Goal: Information Seeking & Learning: Learn about a topic

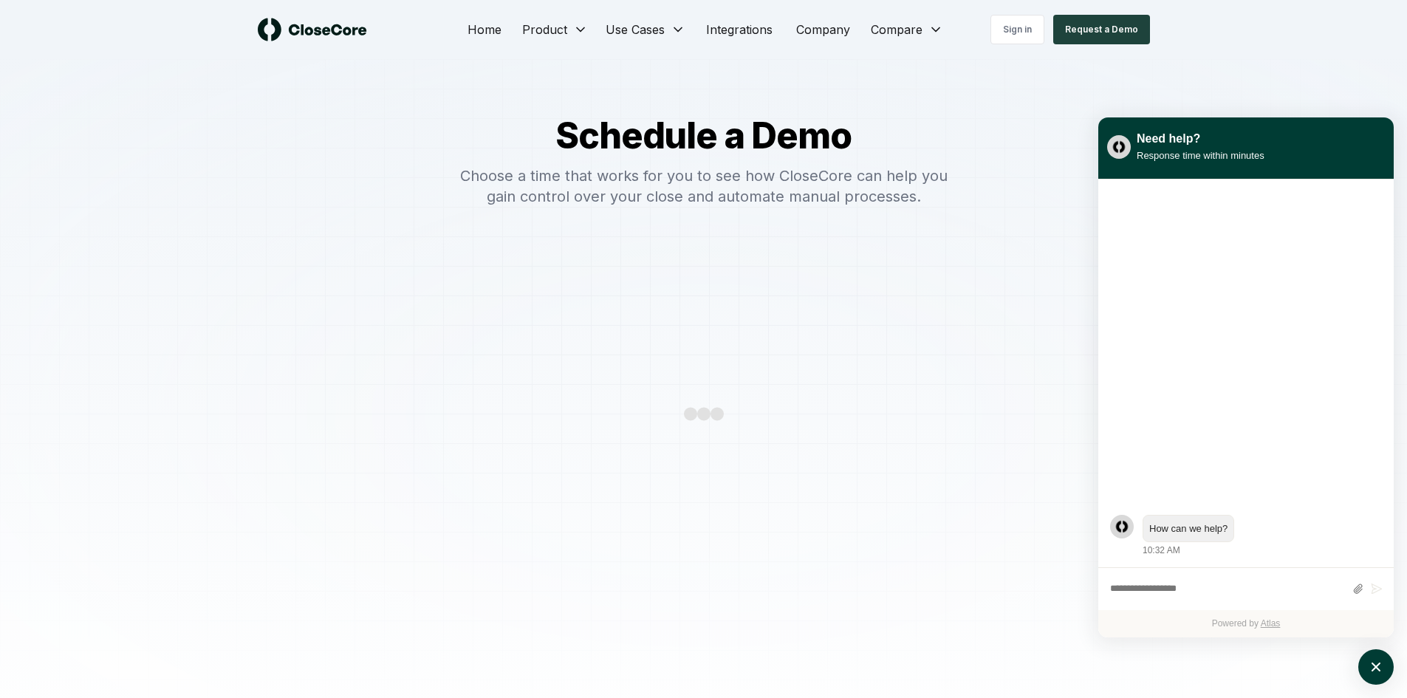
click at [315, 30] on img at bounding box center [312, 30] width 109 height 24
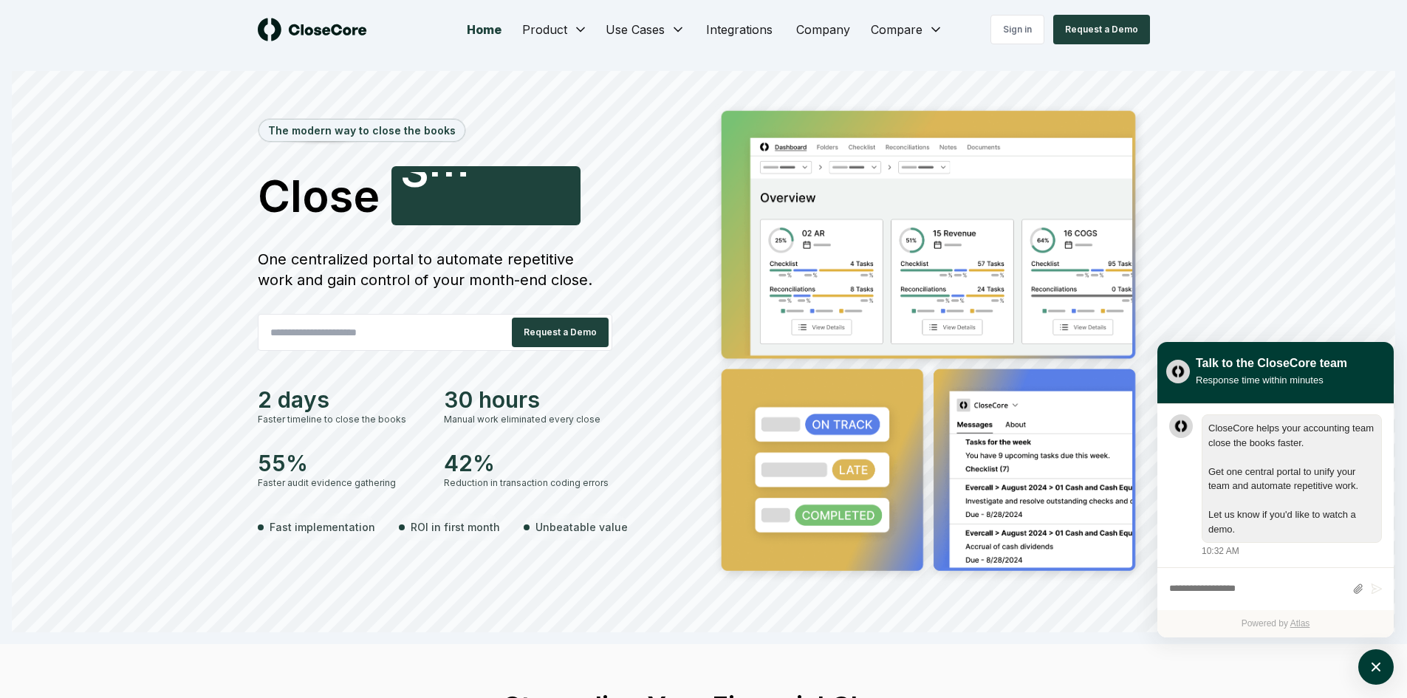
click at [81, 347] on div "The modern way to close the books Close Accurately S [PERSON_NAME] One centrali…" at bounding box center [703, 366] width 1383 height 532
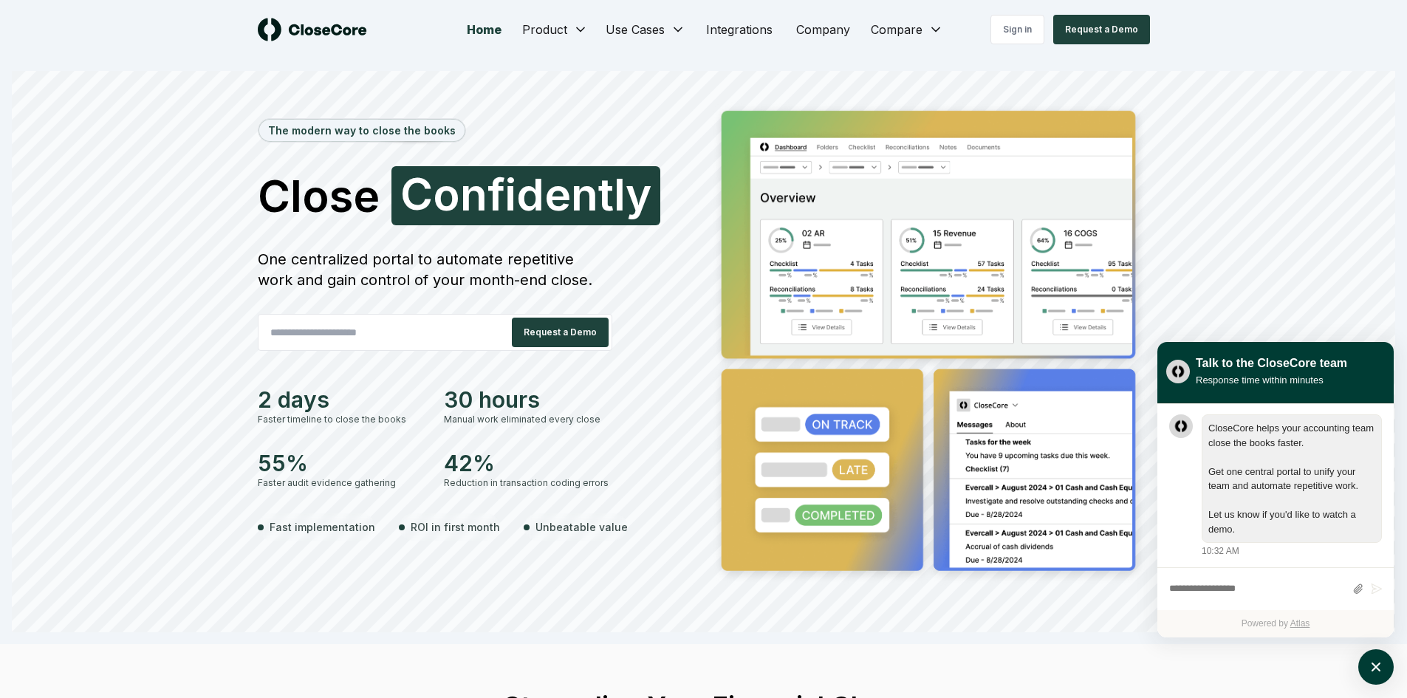
click at [81, 347] on div "The modern way to close the books Close Confidently C o n f i d e n t l y One c…" at bounding box center [703, 366] width 1383 height 532
click at [81, 347] on div "The modern way to close the books Close Faster C o n f i d e n t l y One centra…" at bounding box center [703, 366] width 1383 height 532
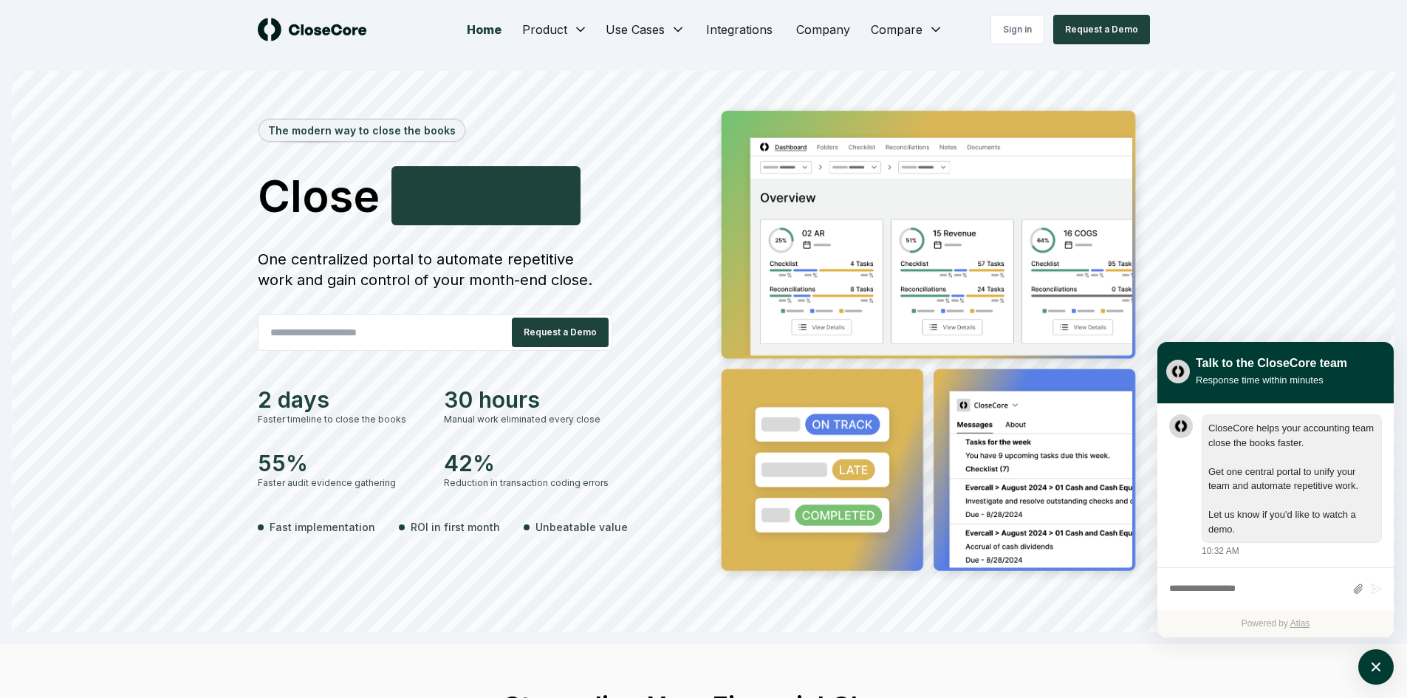
click at [81, 347] on div "The modern way to close the books Close Accurately S [PERSON_NAME] One centrali…" at bounding box center [703, 366] width 1383 height 532
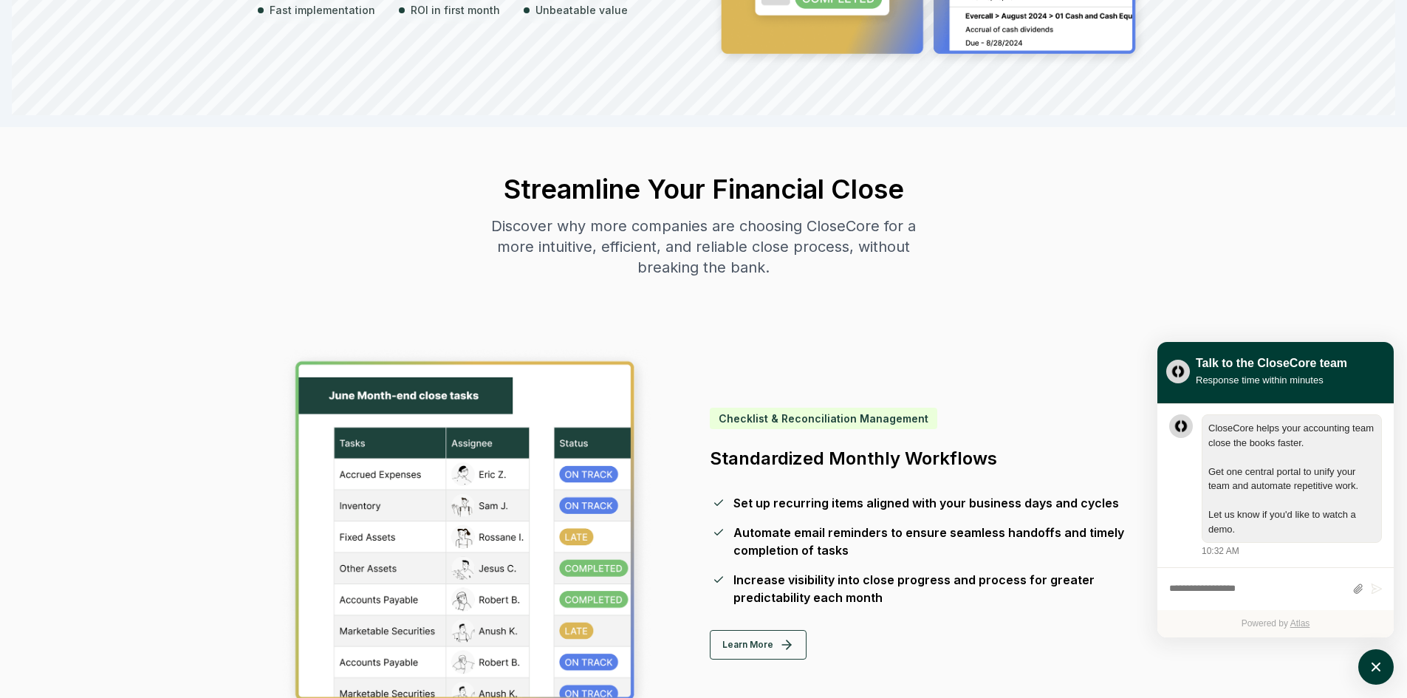
scroll to position [739, 0]
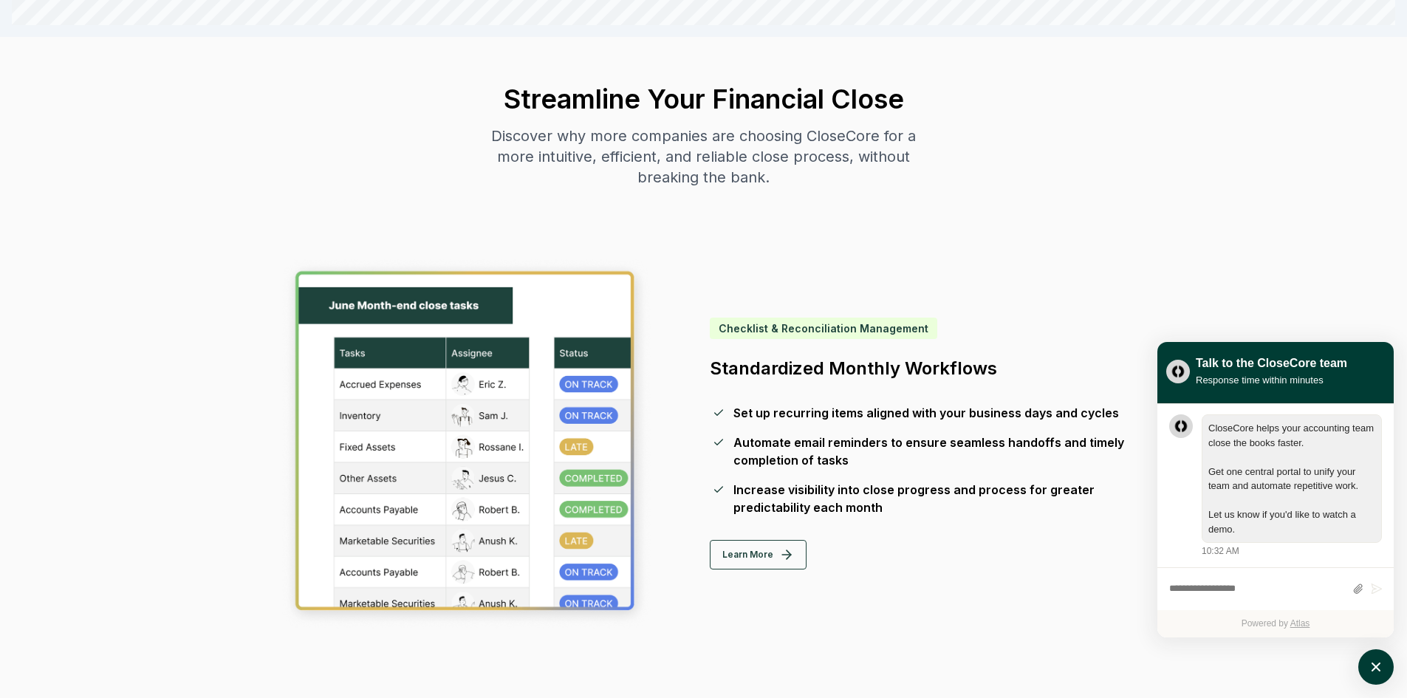
scroll to position [591, 0]
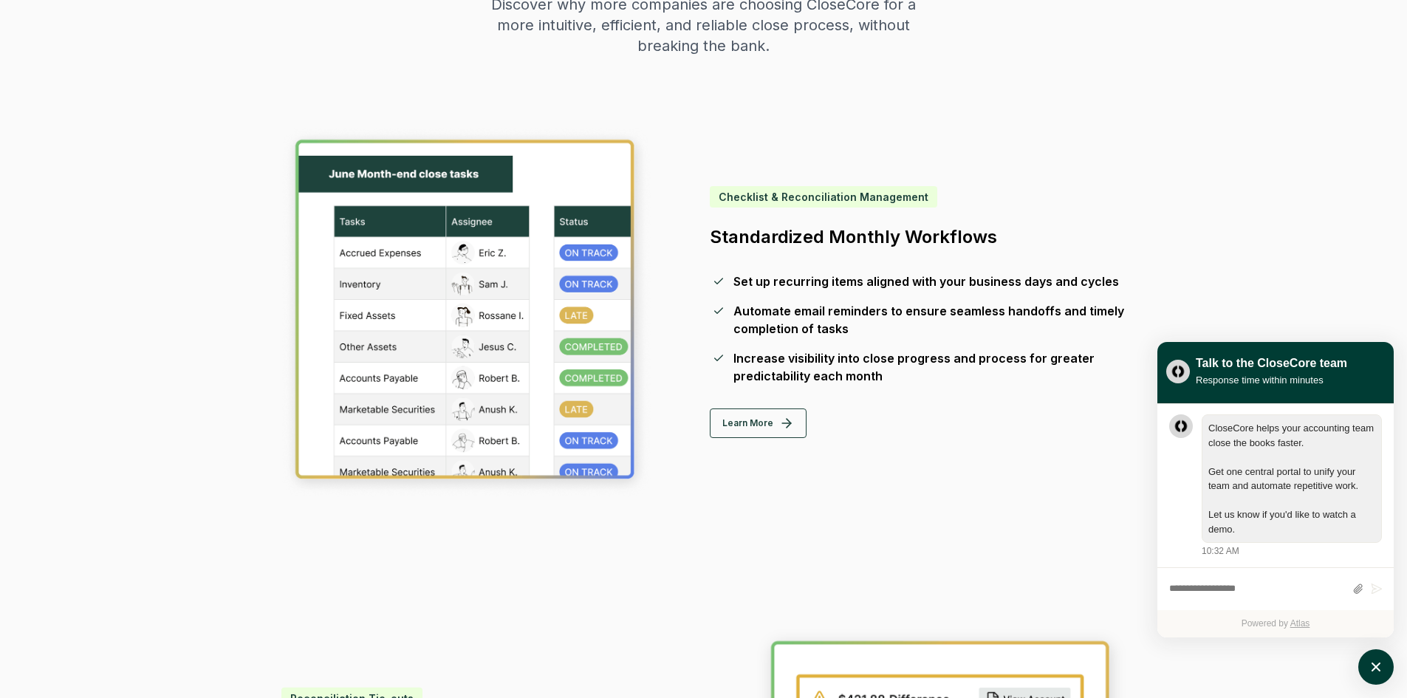
scroll to position [1108, 0]
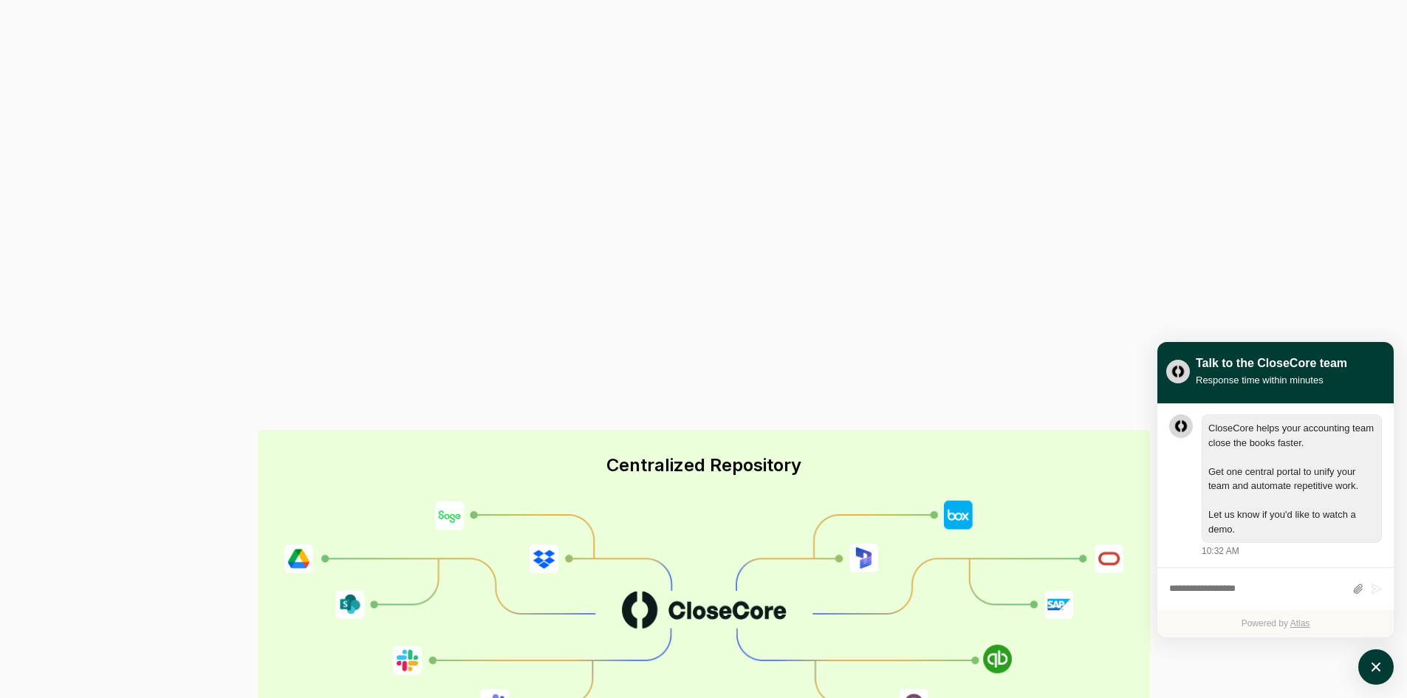
scroll to position [1699, 0]
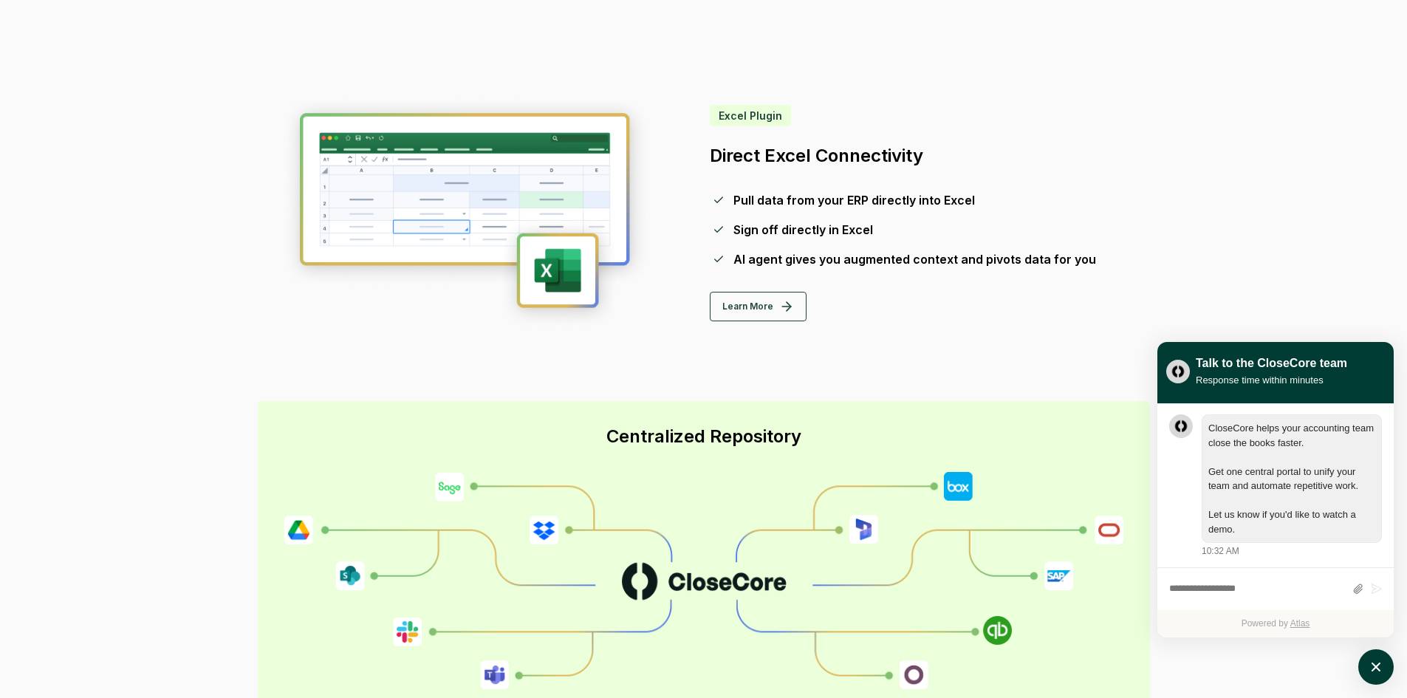
click at [81, 347] on div "Streamline Your Financial Close Discover why more companies are choosing CloseC…" at bounding box center [703, 307] width 1407 height 2725
click at [742, 302] on button "Learn More" at bounding box center [758, 307] width 97 height 30
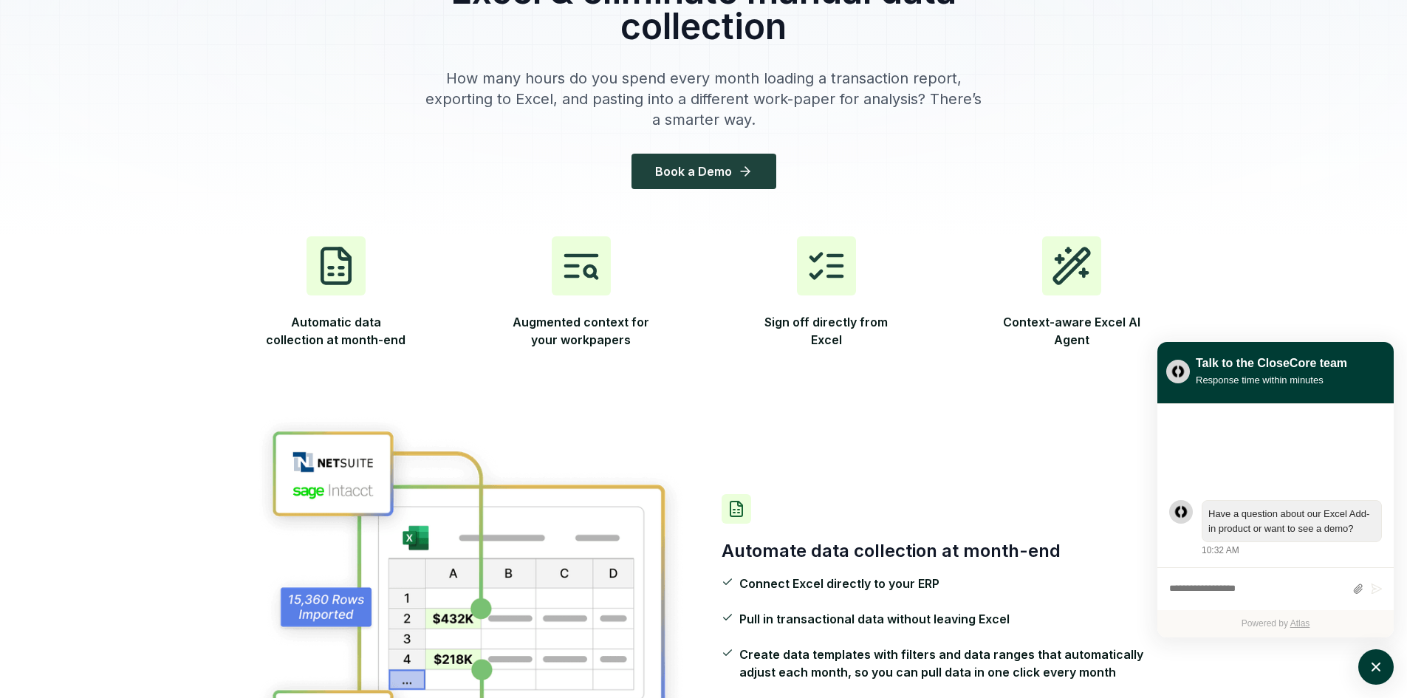
scroll to position [443, 0]
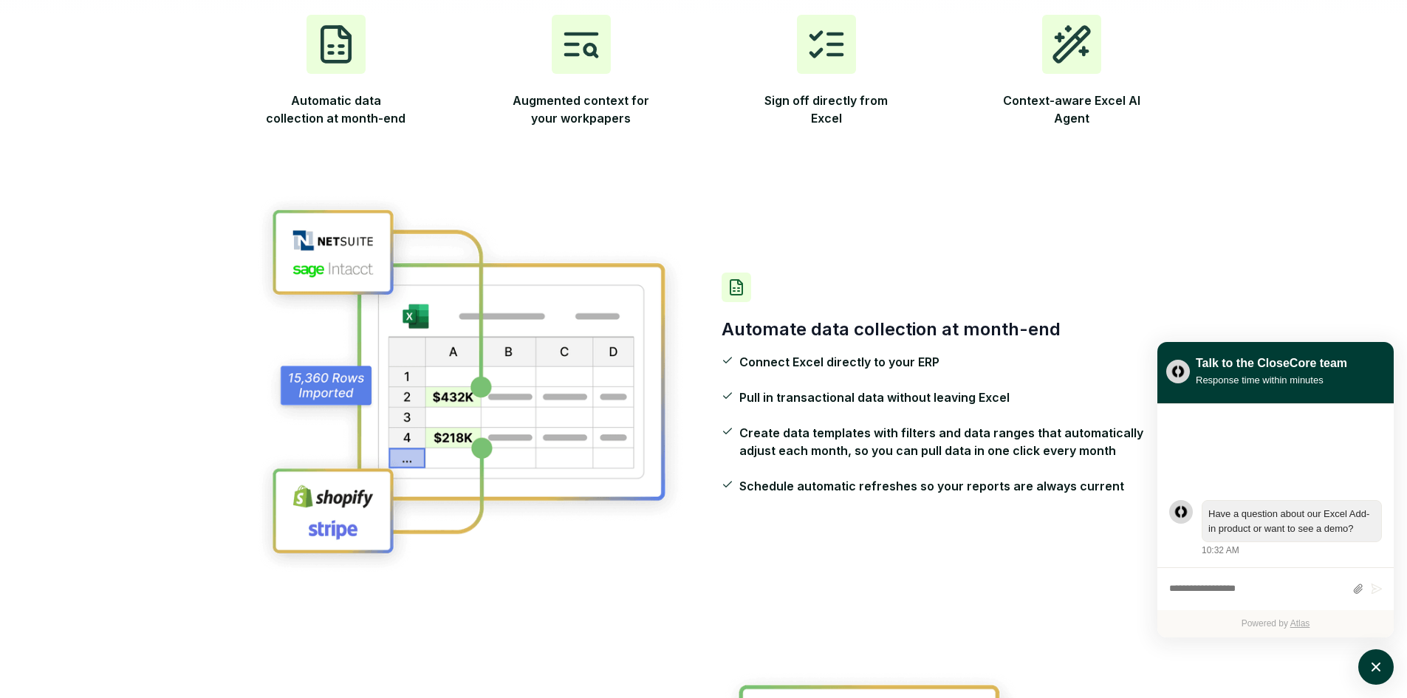
click at [888, 270] on div "Automate data collection at month-end Connect Excel directly to your ERP Pull i…" at bounding box center [704, 384] width 898 height 476
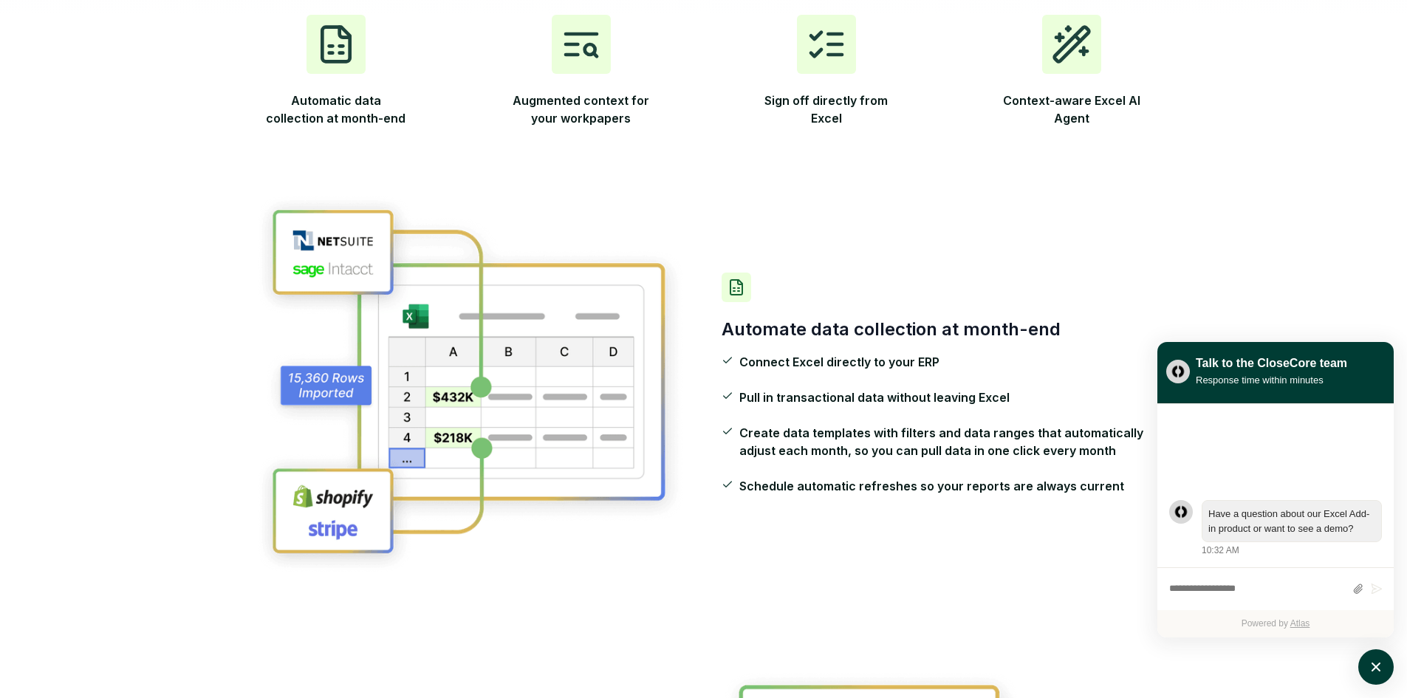
click at [888, 270] on div "Automate data collection at month-end Connect Excel directly to your ERP Pull i…" at bounding box center [704, 384] width 898 height 476
click at [778, 525] on div "Automate data collection at month-end Connect Excel directly to your ERP Pull i…" at bounding box center [704, 384] width 898 height 476
click at [766, 518] on div "Automate data collection at month-end Connect Excel directly to your ERP Pull i…" at bounding box center [704, 384] width 898 height 476
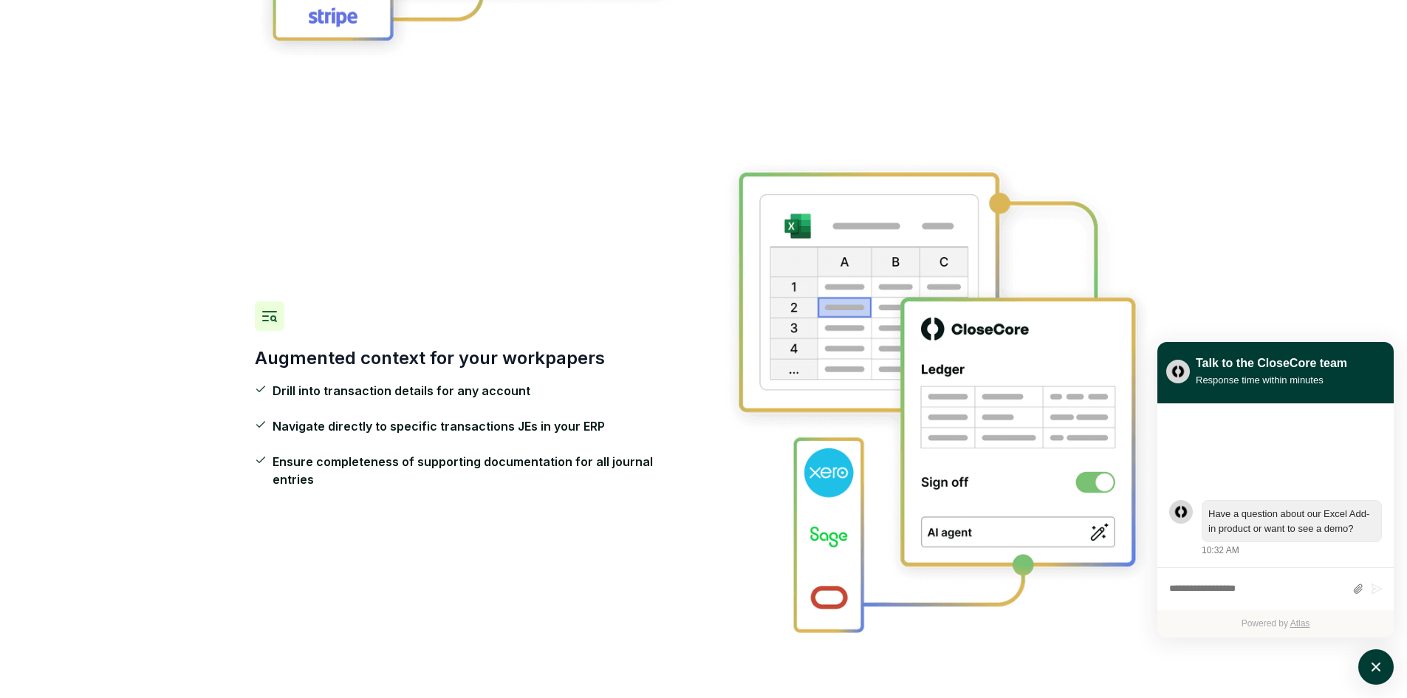
scroll to position [960, 0]
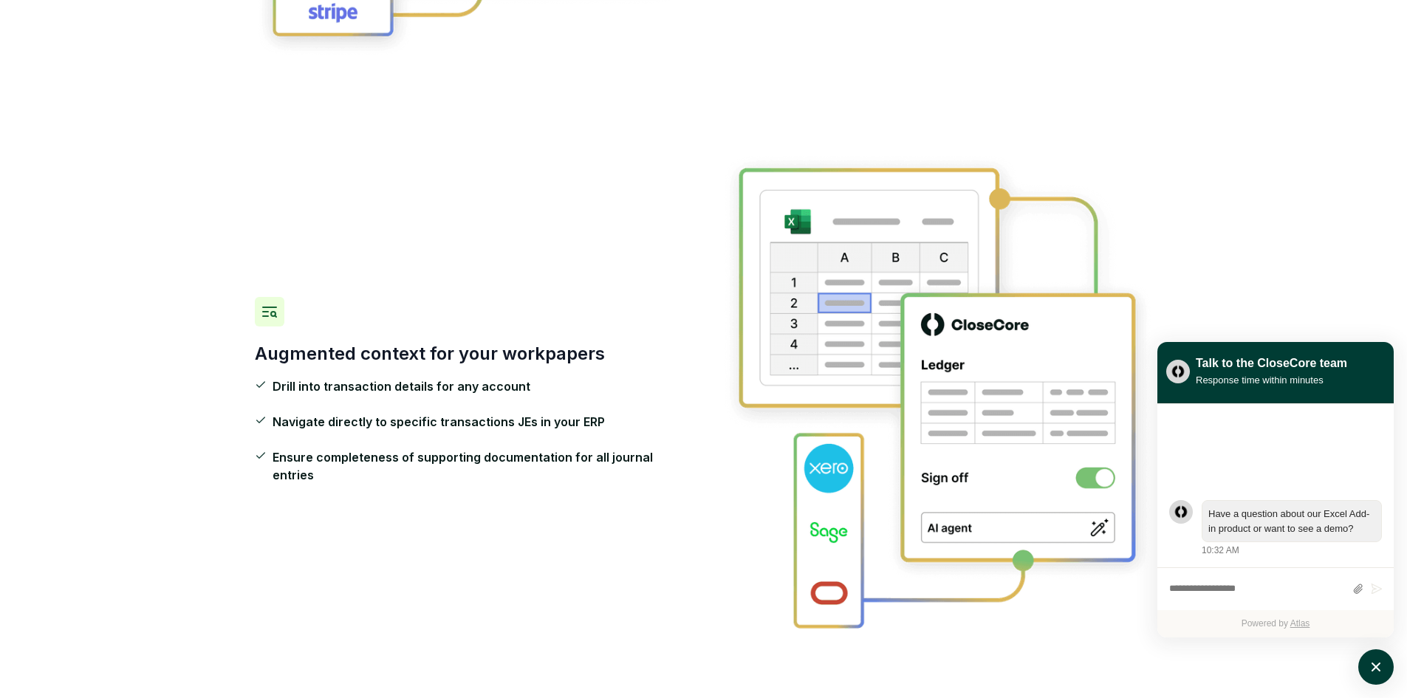
click at [764, 516] on img at bounding box center [937, 390] width 431 height 476
click at [755, 530] on img at bounding box center [937, 390] width 431 height 476
click at [755, 527] on img at bounding box center [937, 390] width 431 height 476
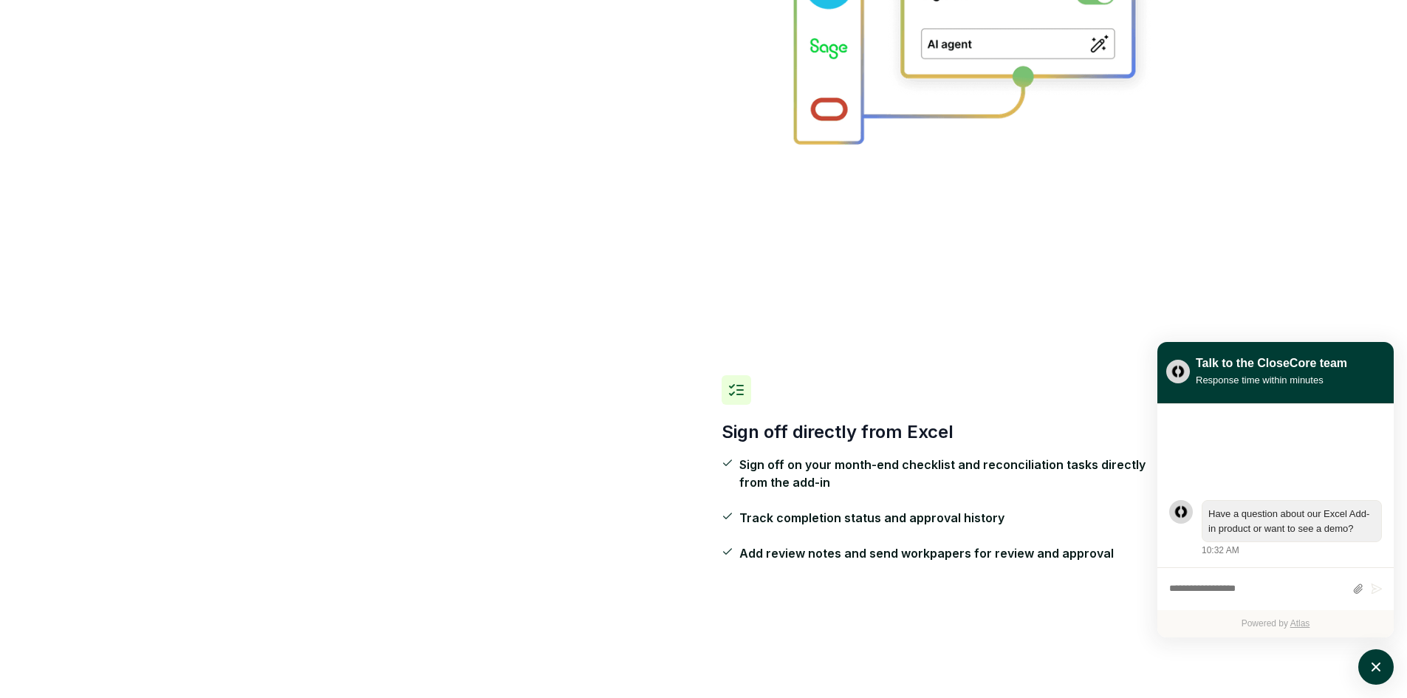
scroll to position [1477, 0]
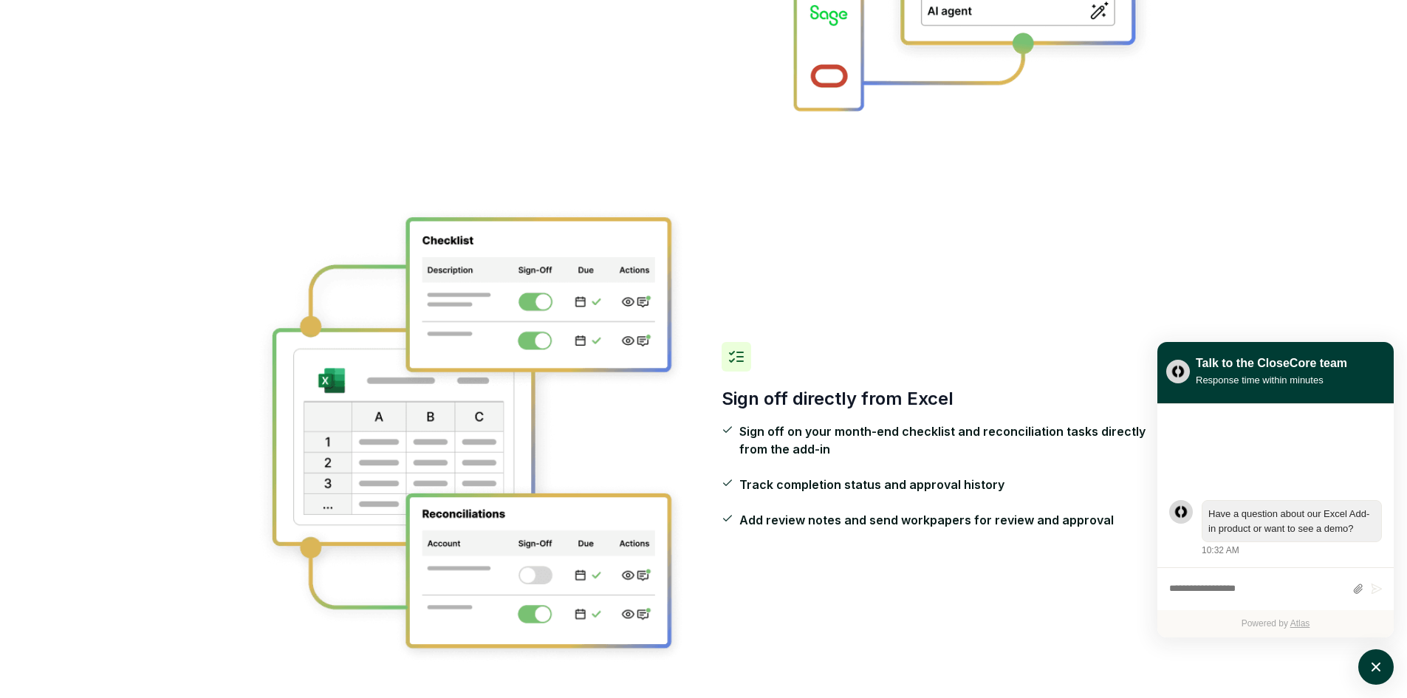
click at [759, 545] on div "Sign off directly from Excel Sign off on your month-end checklist and reconcili…" at bounding box center [704, 435] width 898 height 553
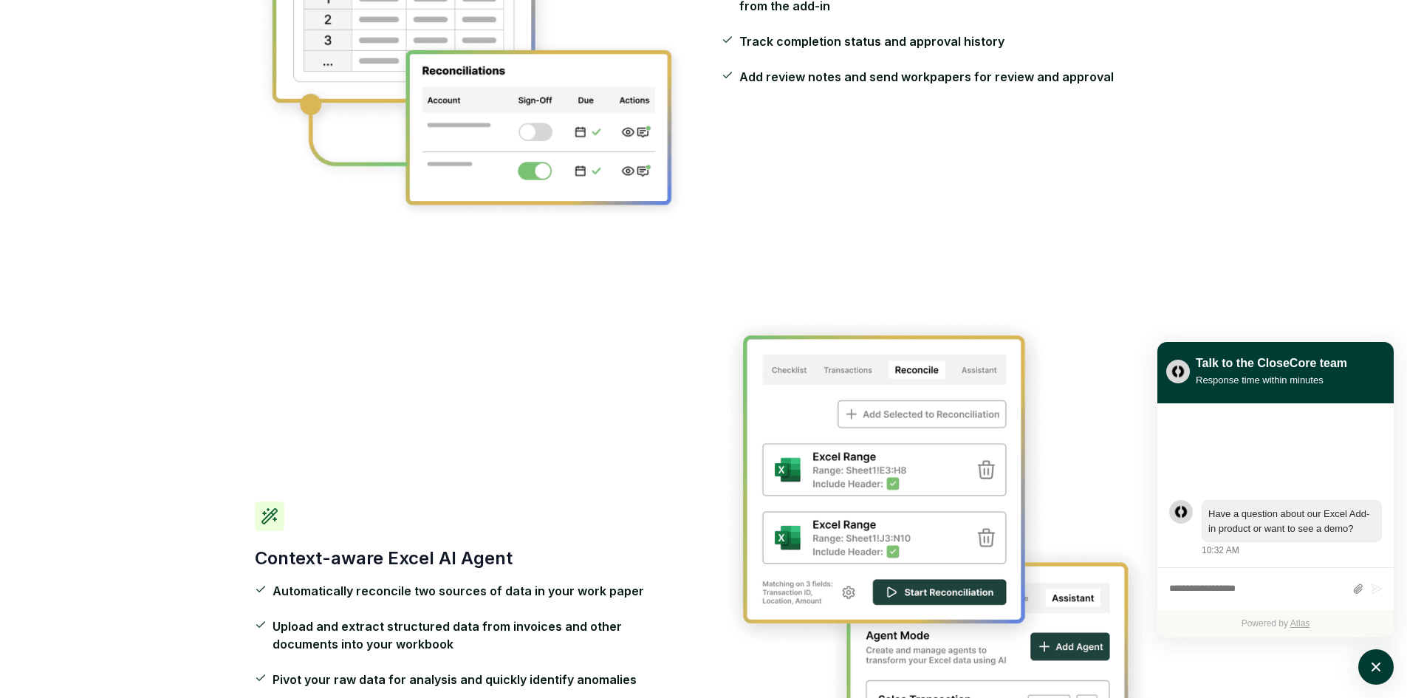
scroll to position [2068, 0]
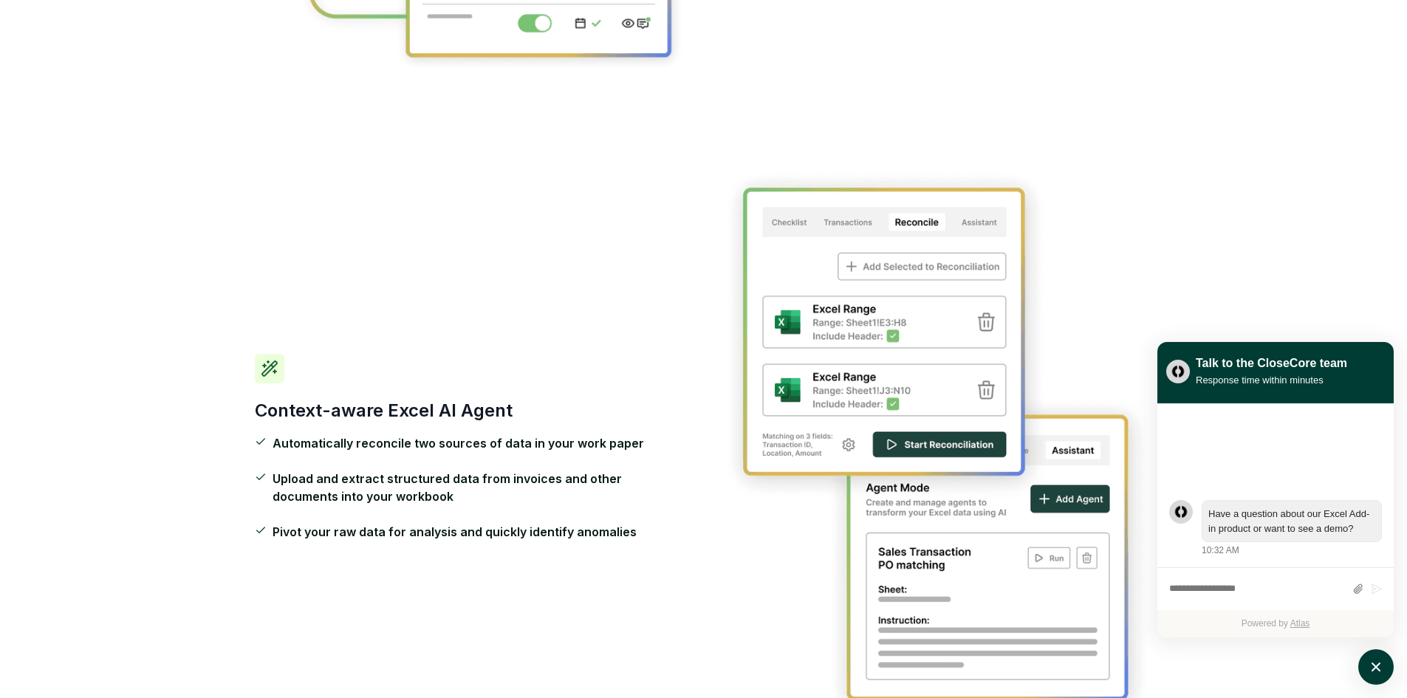
click at [695, 314] on div "Context-aware Excel AI Agent Automatically reconcile two sources of data in you…" at bounding box center [704, 446] width 898 height 653
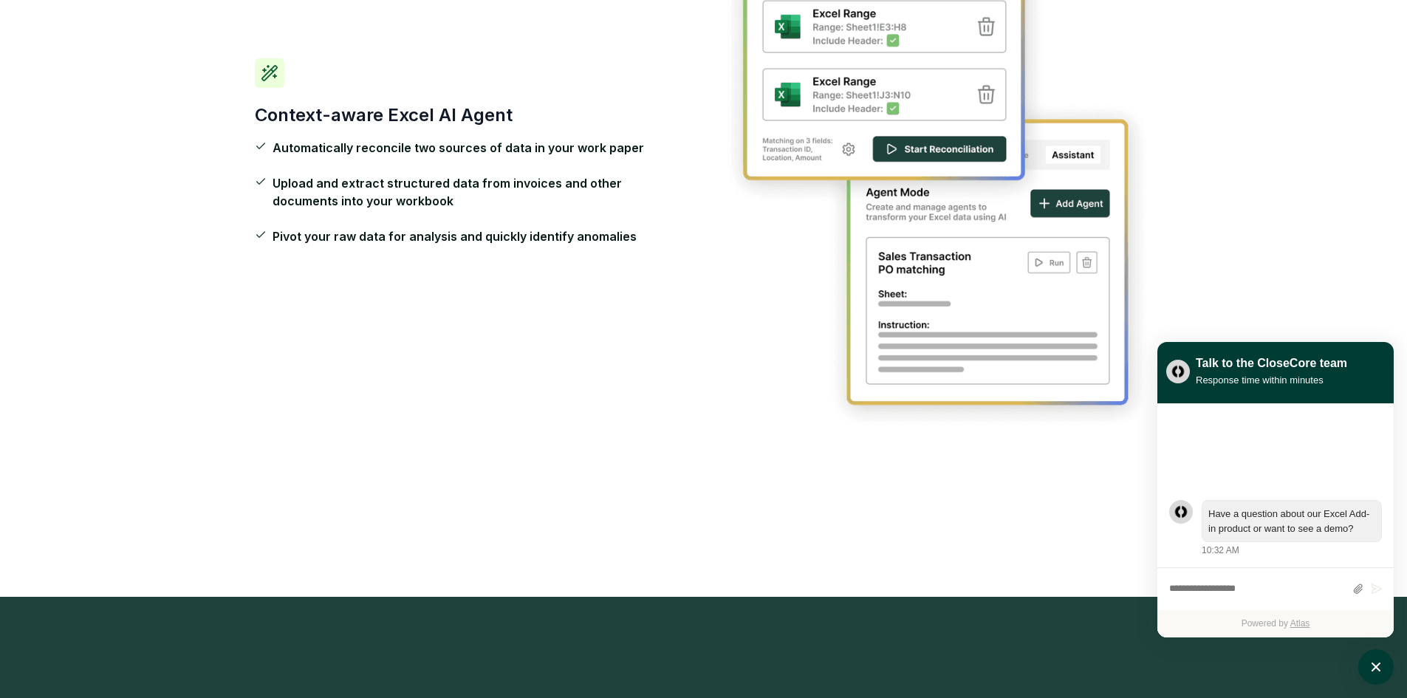
click at [695, 314] on div "Context-aware Excel AI Agent Automatically reconcile two sources of data in you…" at bounding box center [704, 151] width 898 height 653
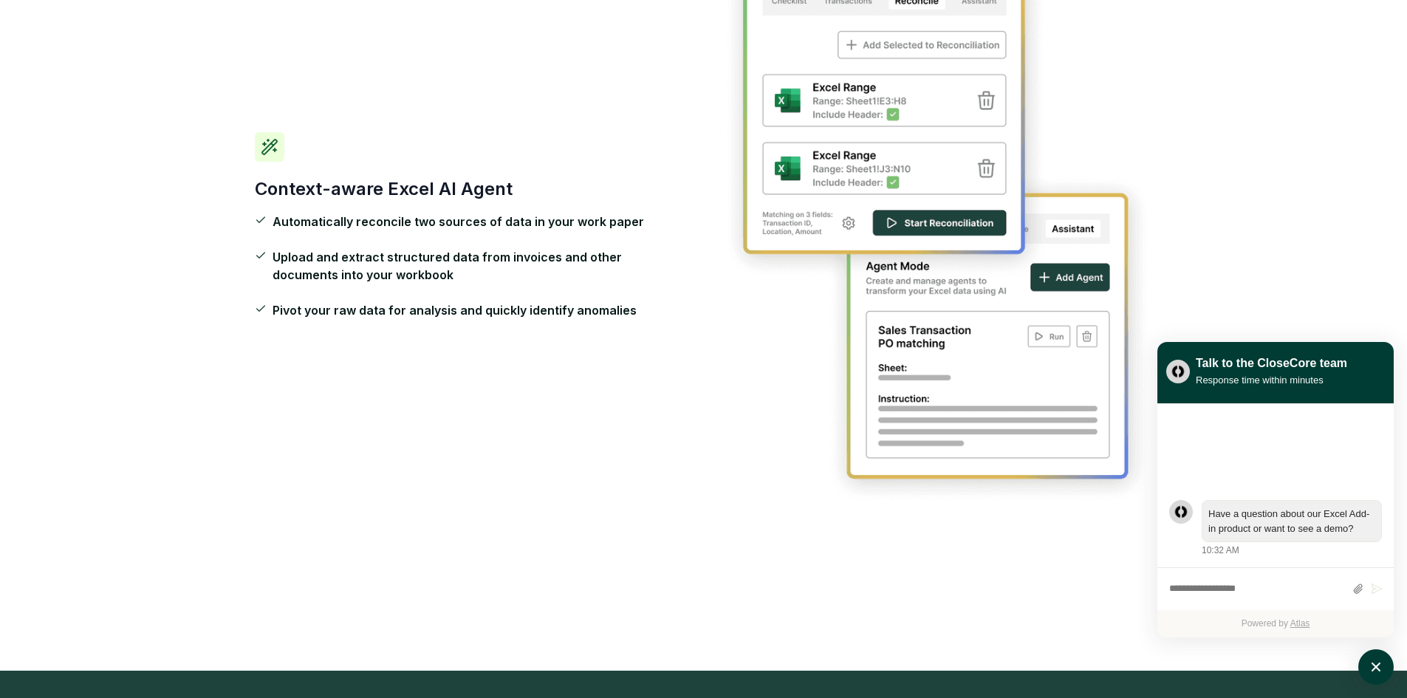
click at [699, 343] on div "Context-aware Excel AI Agent Automatically reconcile two sources of data in you…" at bounding box center [704, 225] width 898 height 653
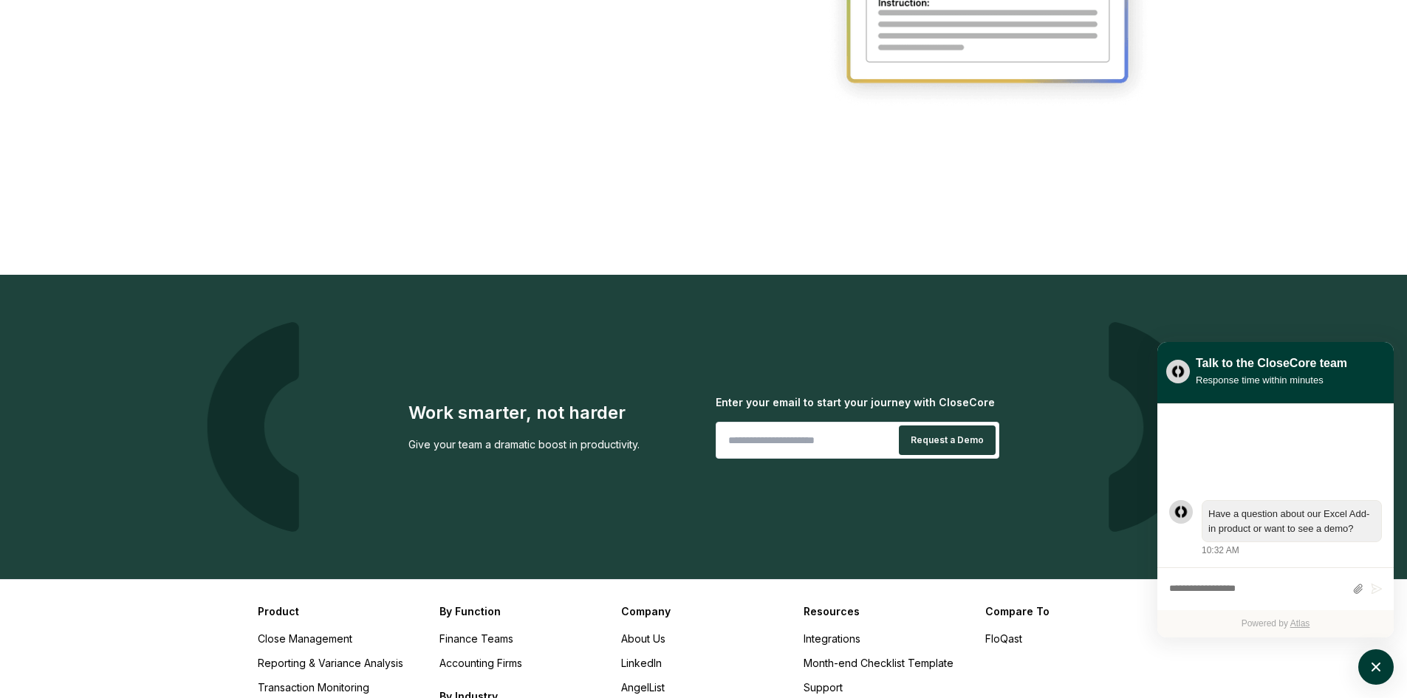
scroll to position [2733, 0]
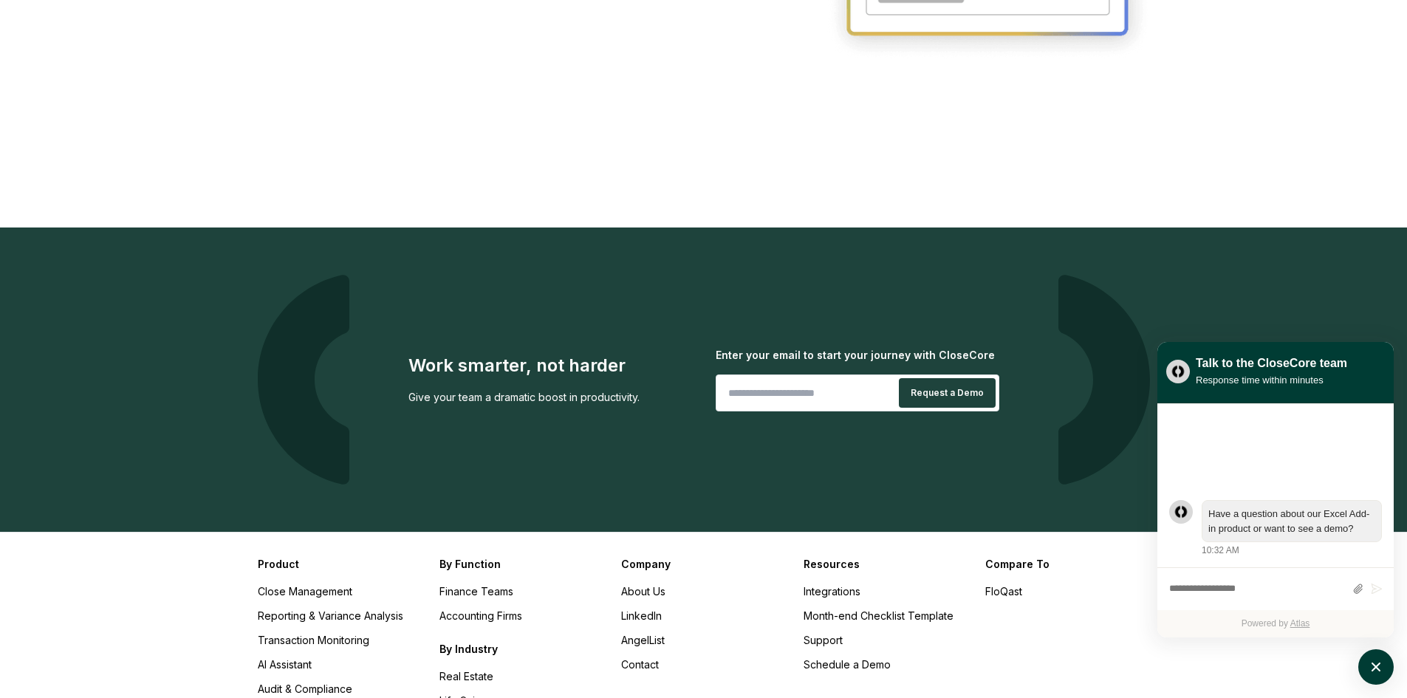
click at [629, 329] on div "Work smarter, not harder Give your team a dramatic boost in productivity." at bounding box center [475, 380] width 434 height 210
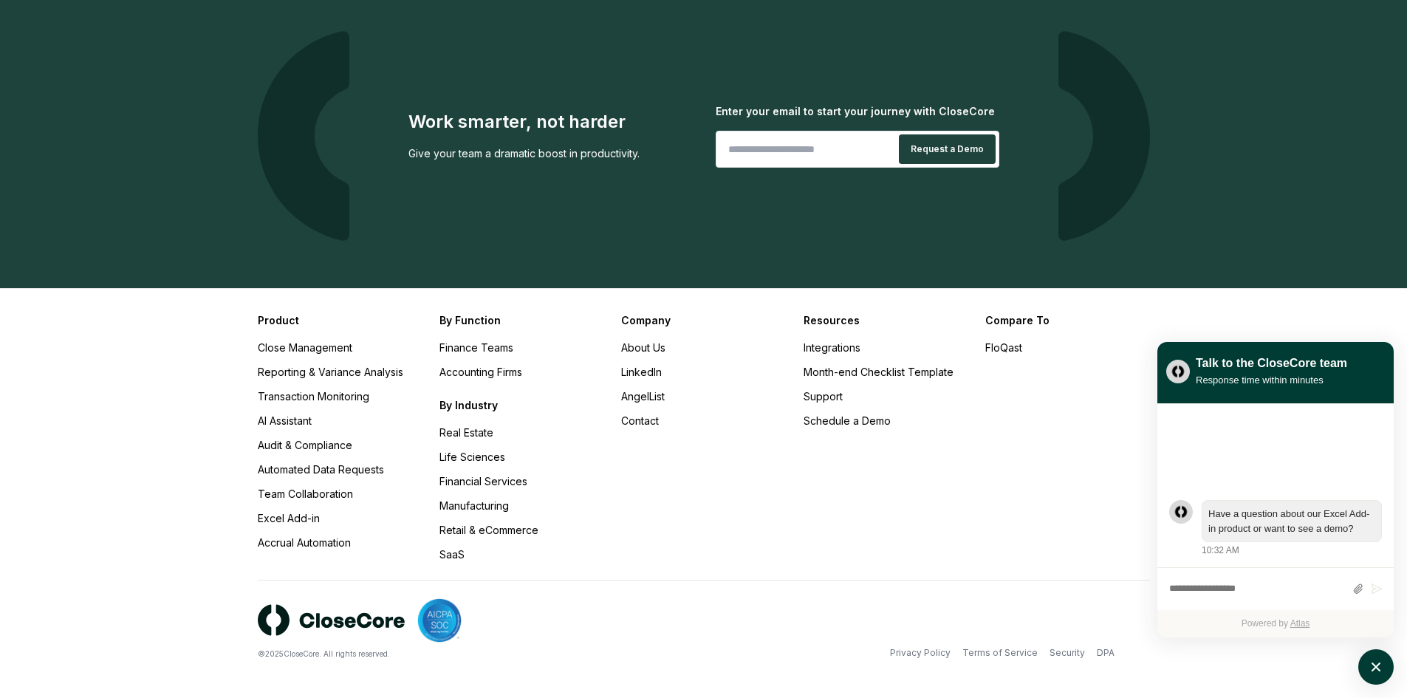
scroll to position [2979, 0]
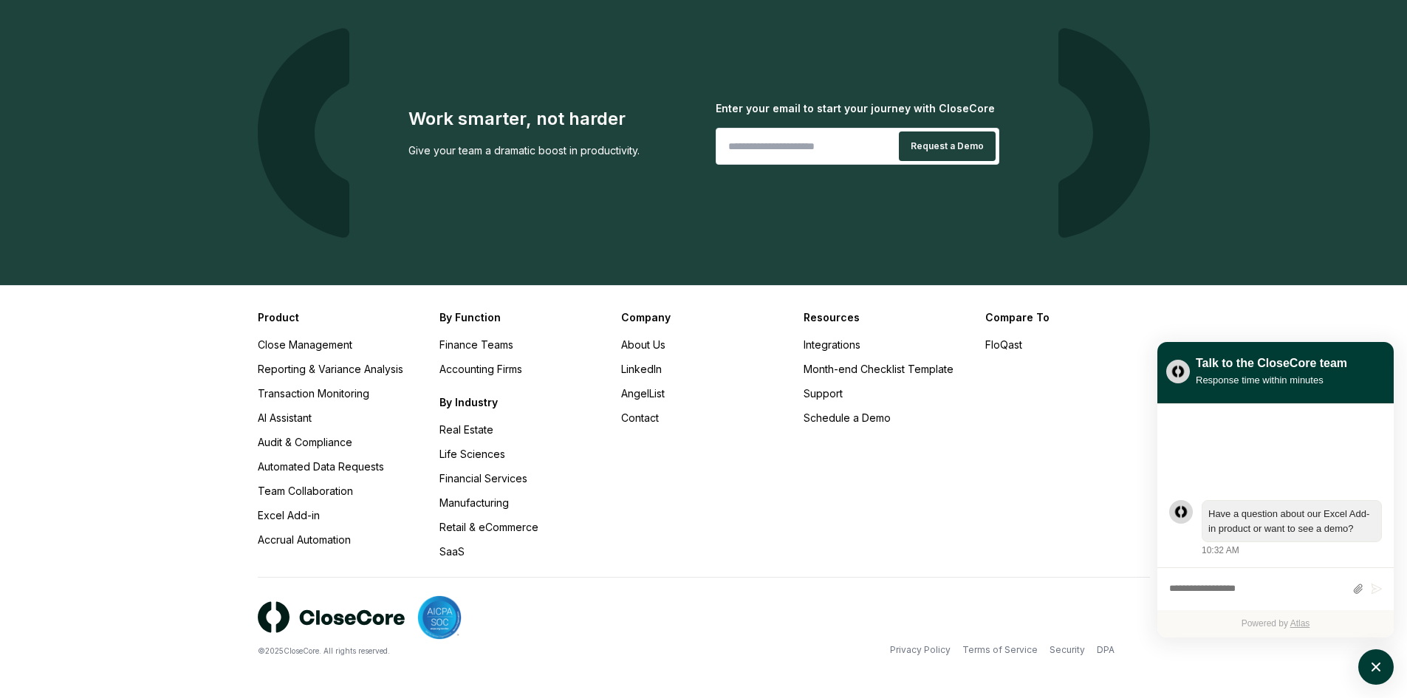
click at [634, 530] on div "Company About Us LinkedIn AngelList Contact" at bounding box center [703, 434] width 164 height 250
click at [1069, 649] on link "Security" at bounding box center [1067, 649] width 35 height 13
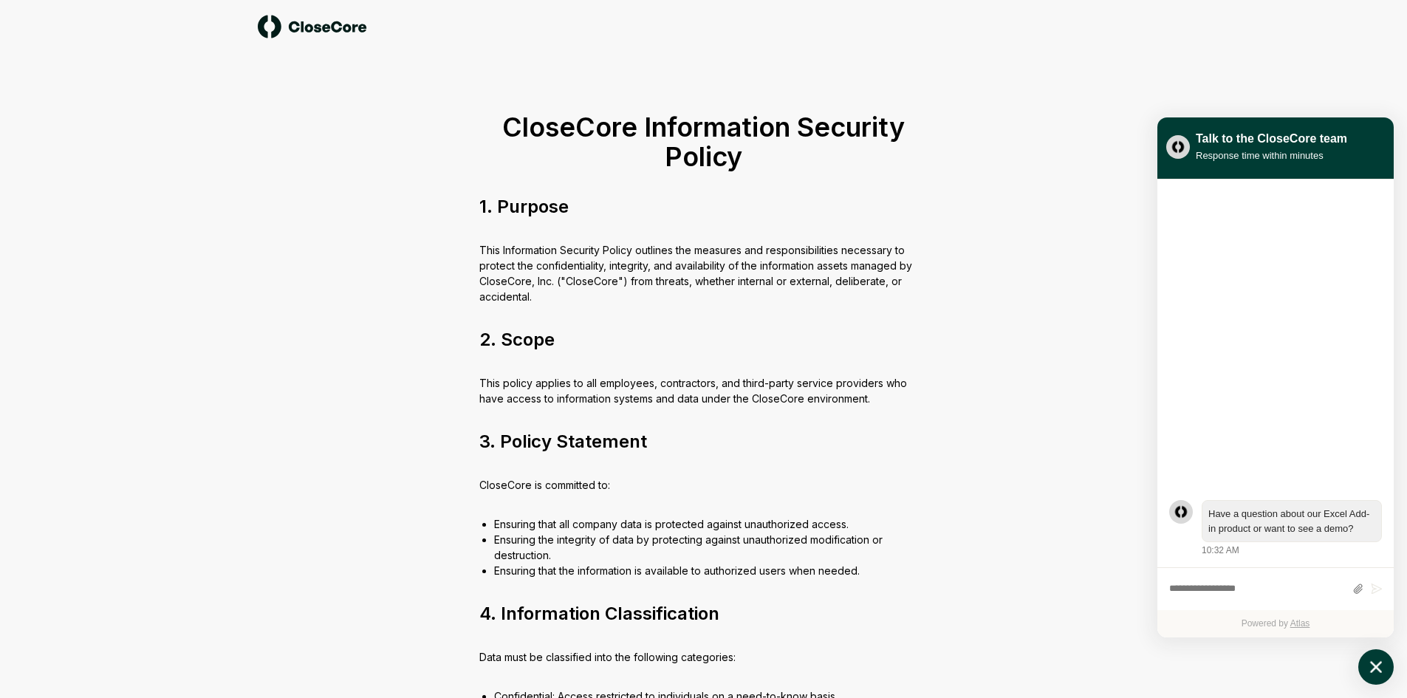
click at [1371, 662] on icon "atlas-launcher" at bounding box center [1376, 667] width 21 height 21
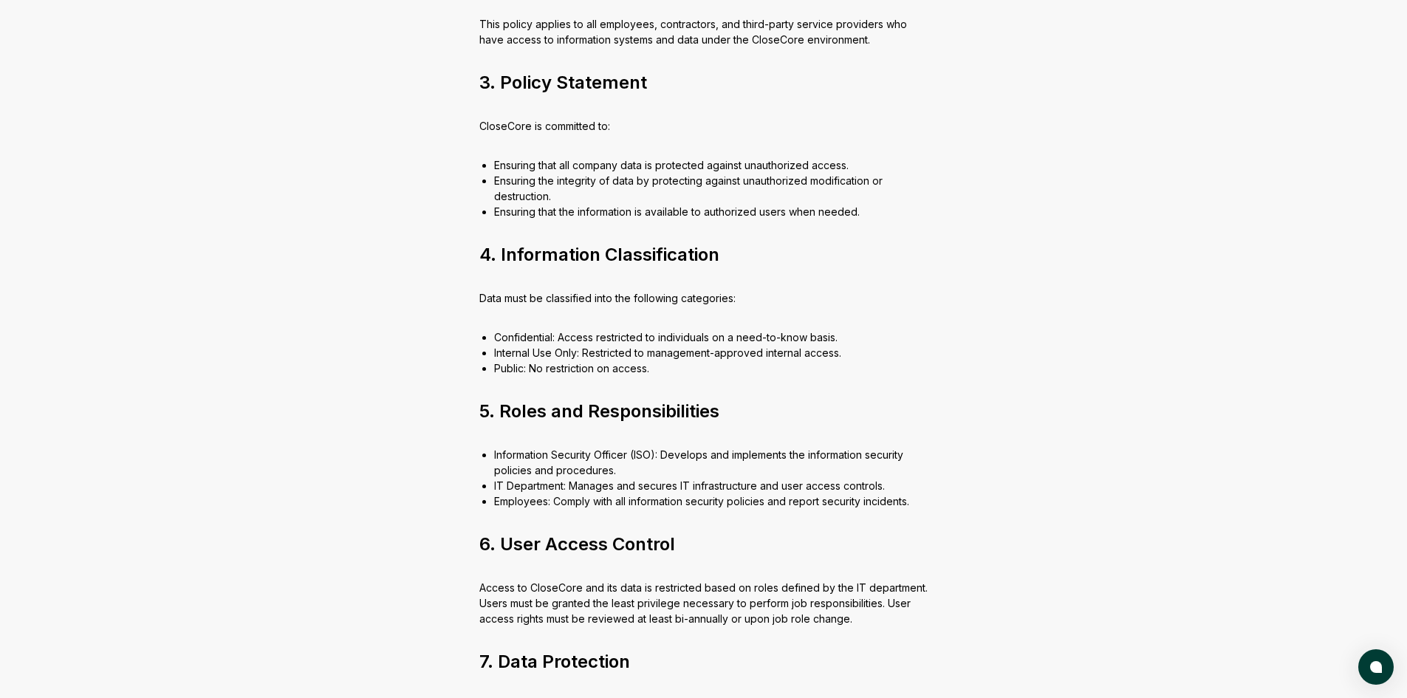
scroll to position [369, 0]
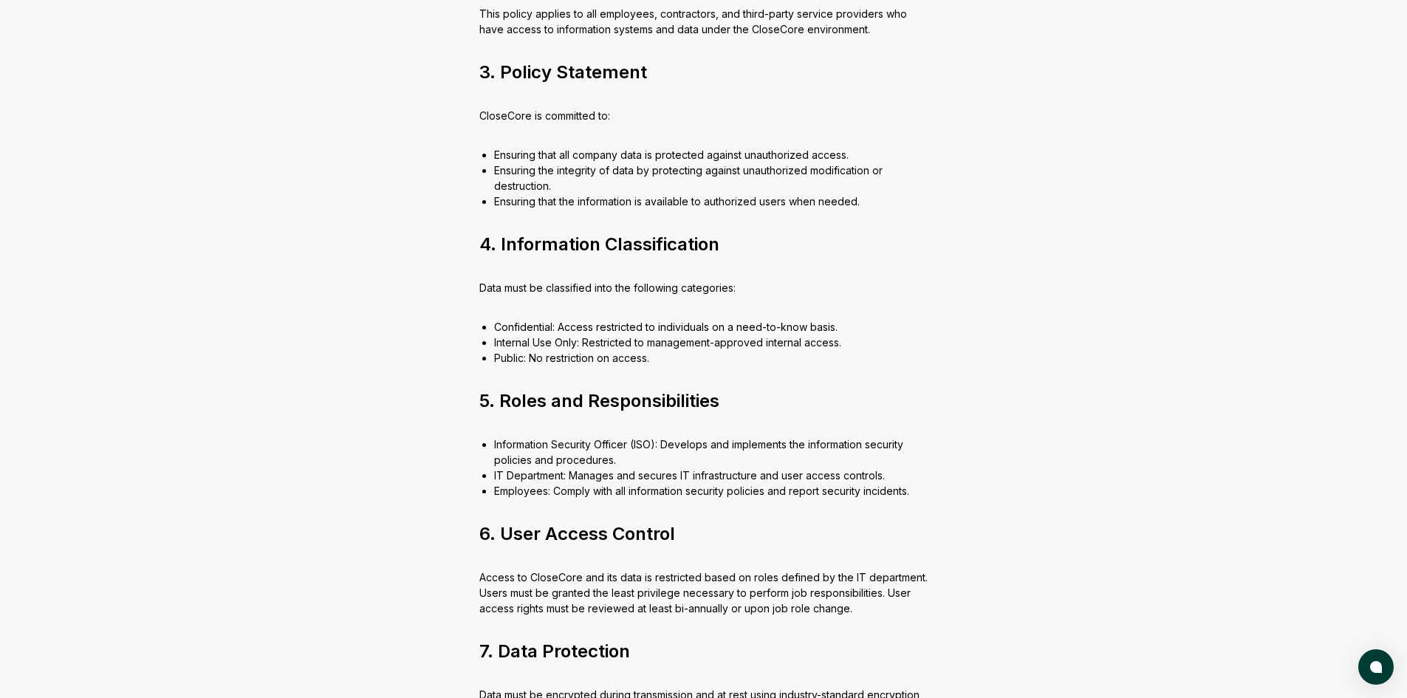
click at [932, 552] on div "CloseCore Information Security Policy 1. Purpose This Information Security Poli…" at bounding box center [703, 520] width 591 height 1673
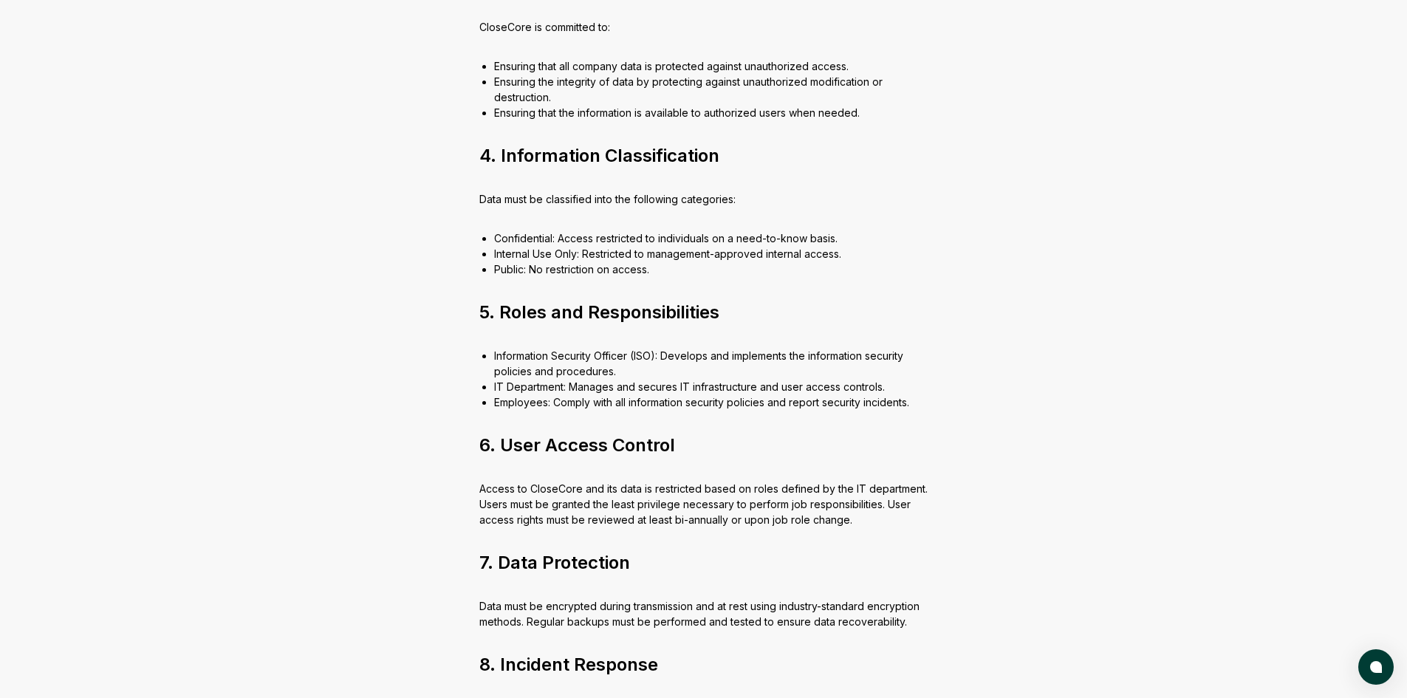
scroll to position [517, 0]
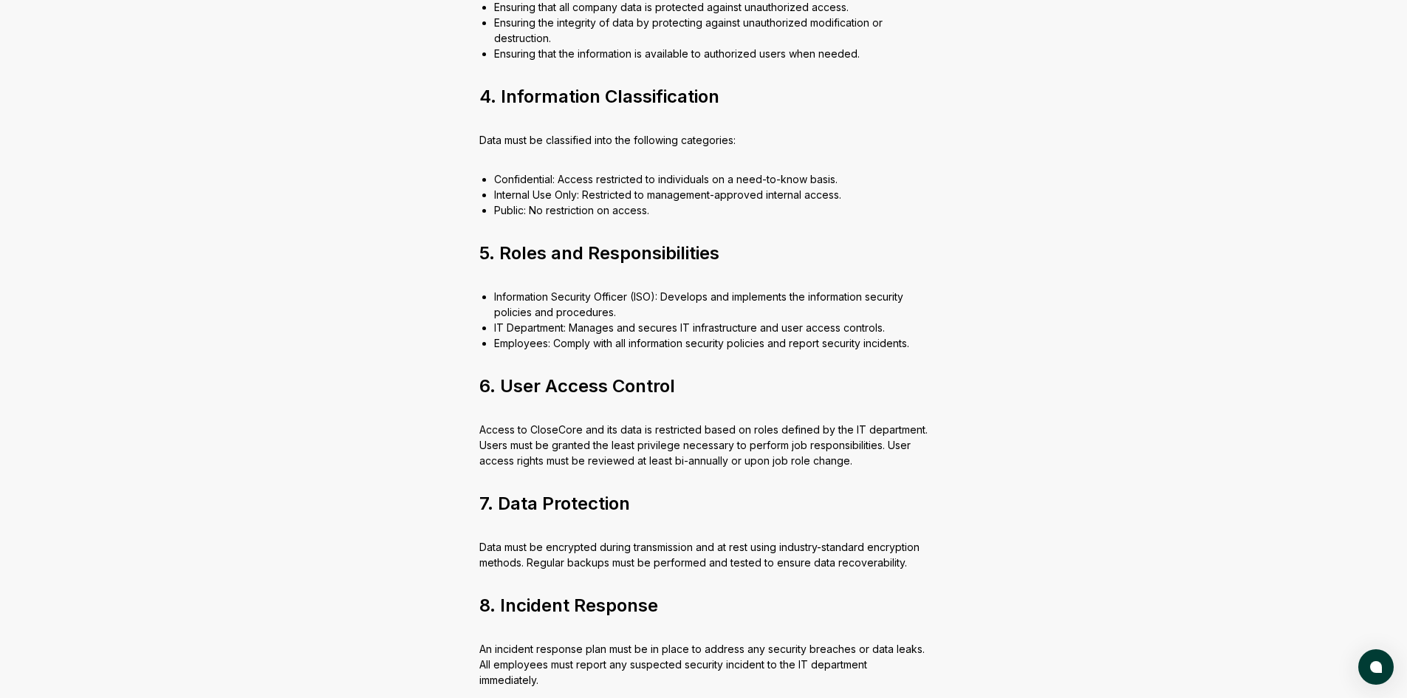
click at [932, 552] on div "CloseCore Information Security Policy 1. Purpose This Information Security Poli…" at bounding box center [703, 372] width 591 height 1673
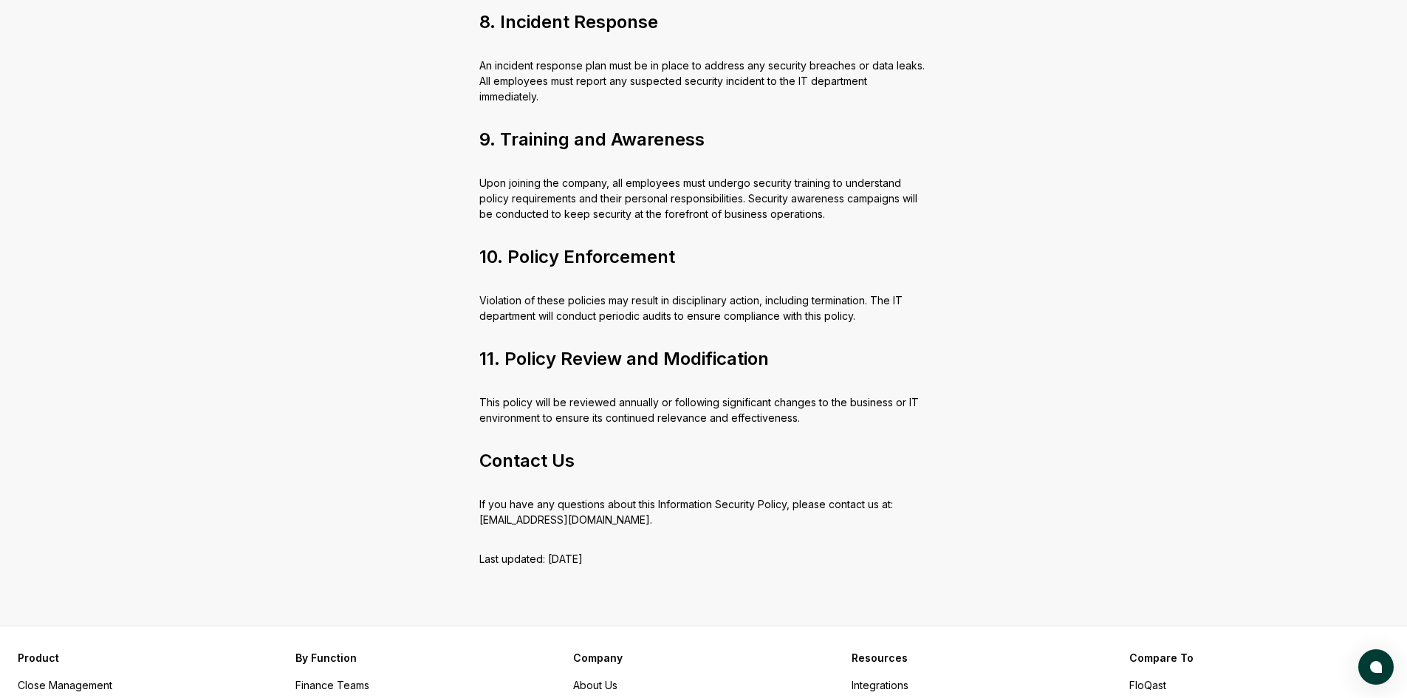
scroll to position [1108, 0]
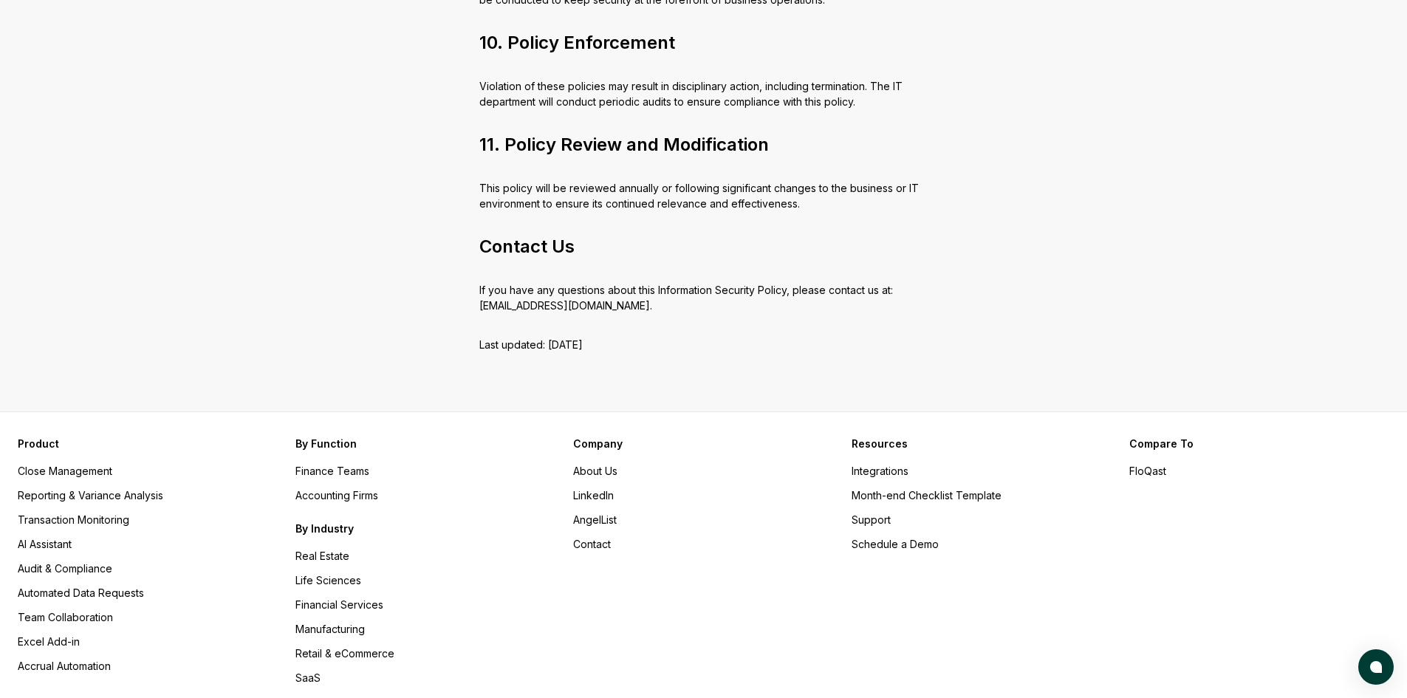
scroll to position [1329, 0]
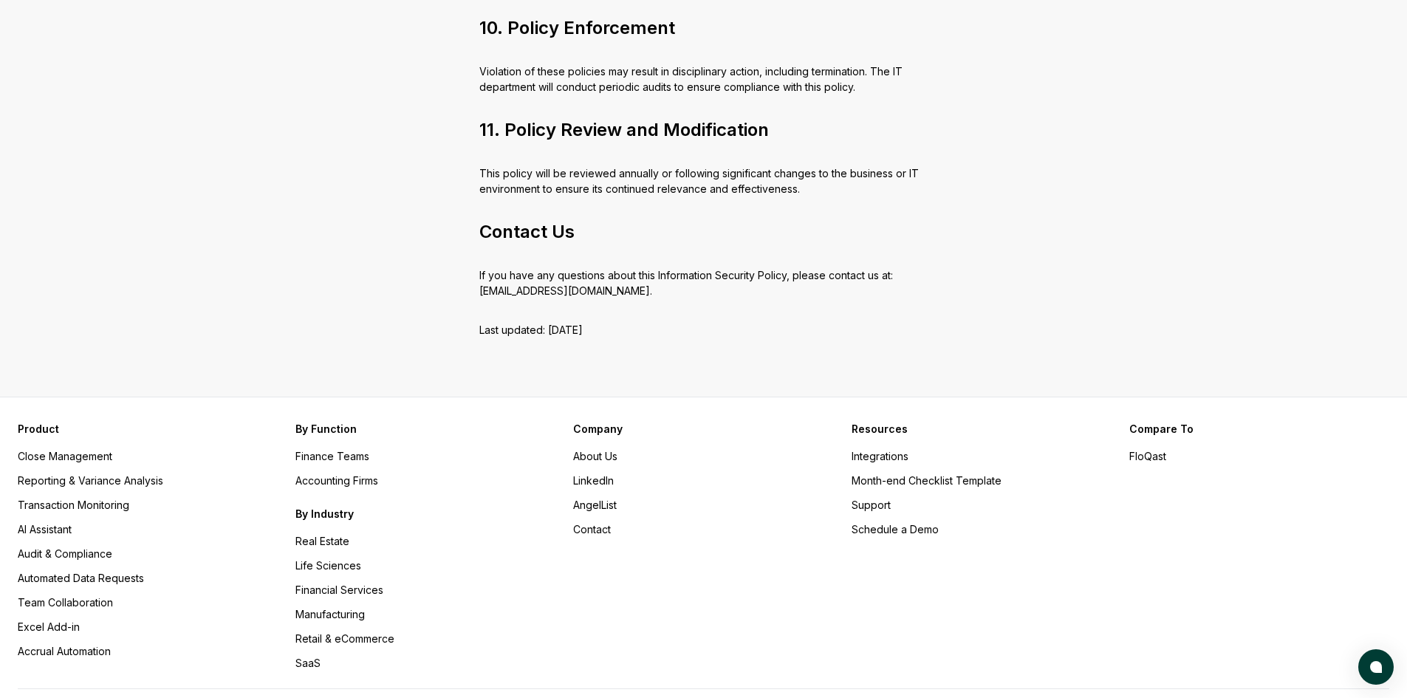
click at [603, 609] on div "Company About Us LinkedIn AngelList Contact" at bounding box center [703, 546] width 260 height 250
click at [49, 540] on ul "Close Management Reporting & Variance Analysis Transaction Monitoring AI Assist…" at bounding box center [148, 553] width 260 height 210
click at [49, 543] on ul "Close Management Reporting & Variance Analysis Transaction Monitoring AI Assist…" at bounding box center [148, 553] width 260 height 210
click at [50, 549] on link "Audit & Compliance" at bounding box center [65, 553] width 95 height 13
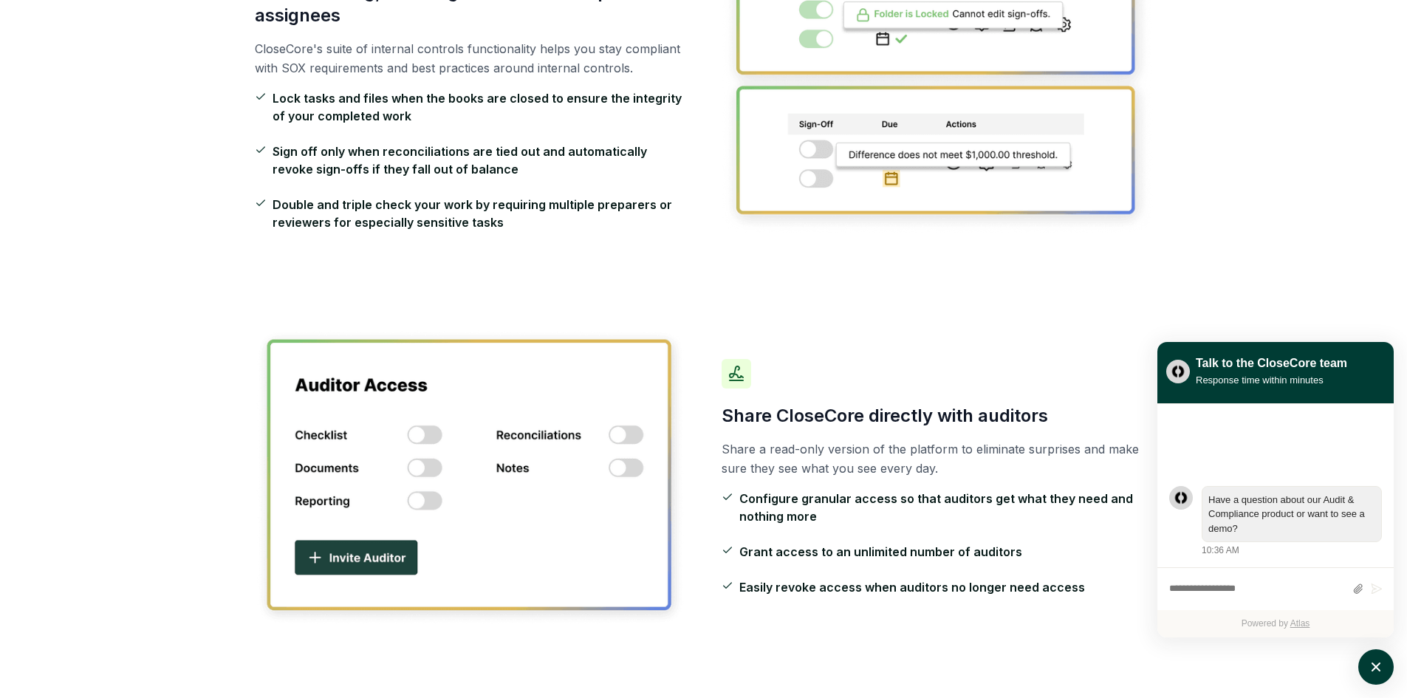
scroll to position [517, 0]
click at [50, 549] on div "Audit & Compliance Stay audit-ready and compliant with confidence [PERSON_NAME]…" at bounding box center [703, 522] width 1407 height 1961
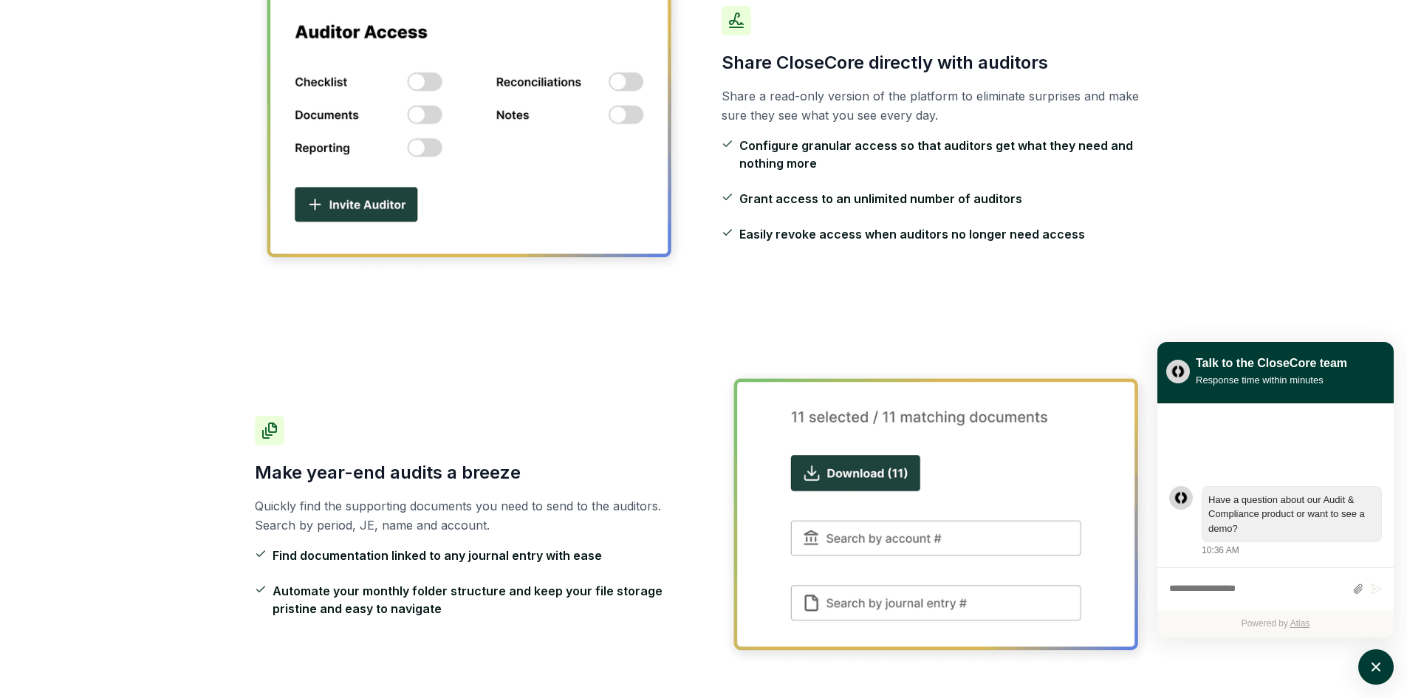
scroll to position [960, 0]
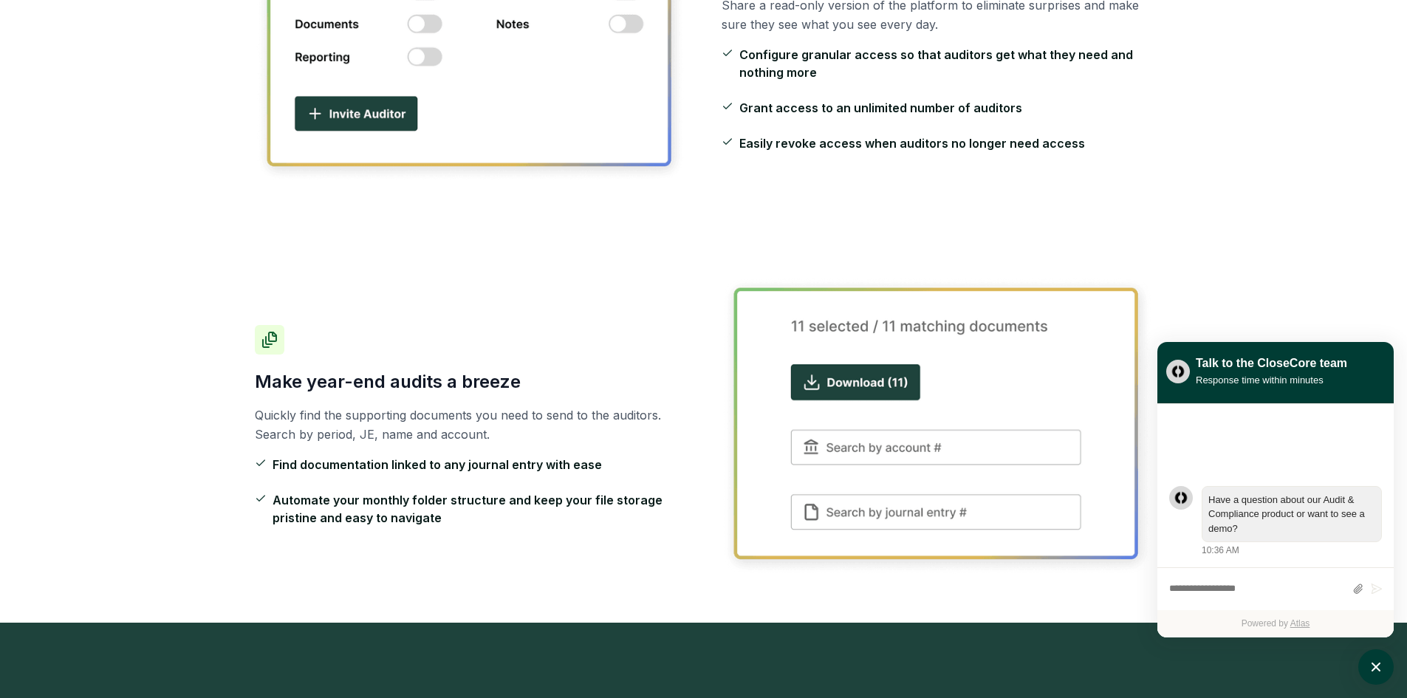
click at [50, 549] on div "Audit & Compliance Stay audit-ready and compliant with confidence [PERSON_NAME]…" at bounding box center [703, 13] width 1407 height 1828
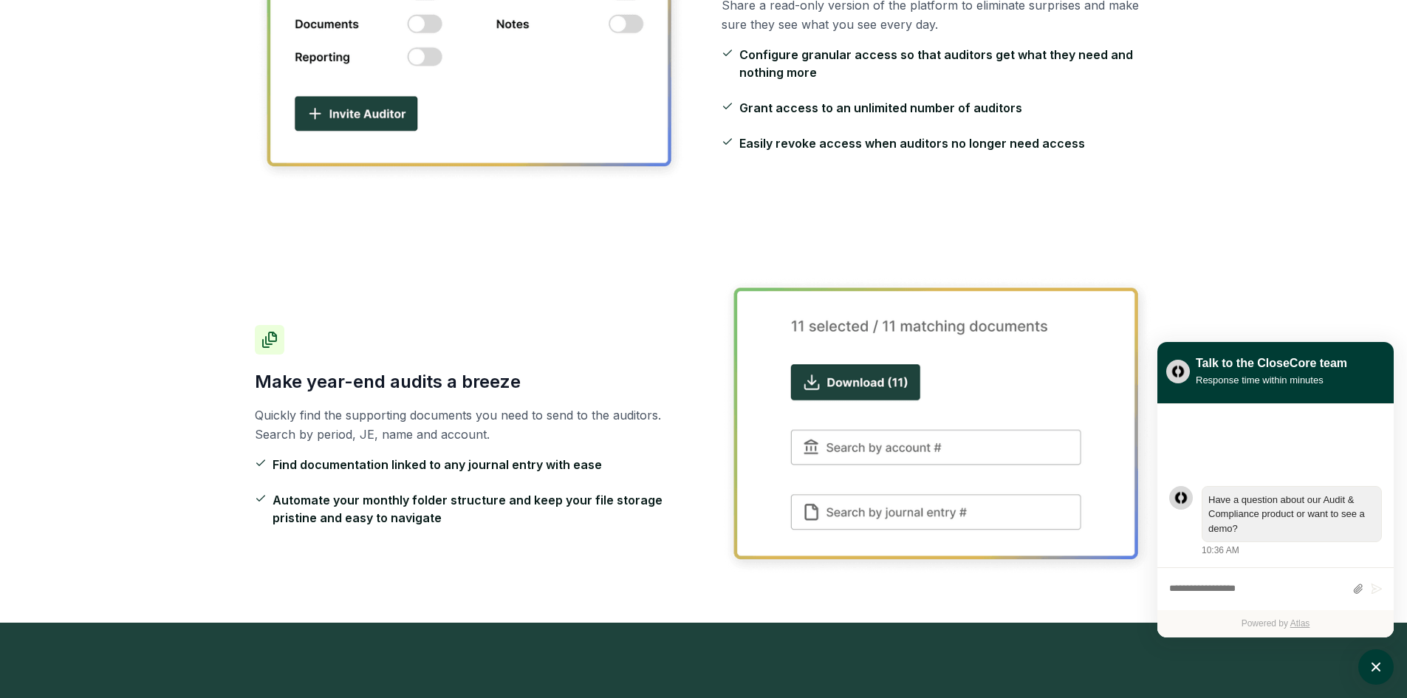
click at [54, 531] on div "Audit & Compliance Stay audit-ready and compliant with confidence [PERSON_NAME]…" at bounding box center [703, 13] width 1407 height 1828
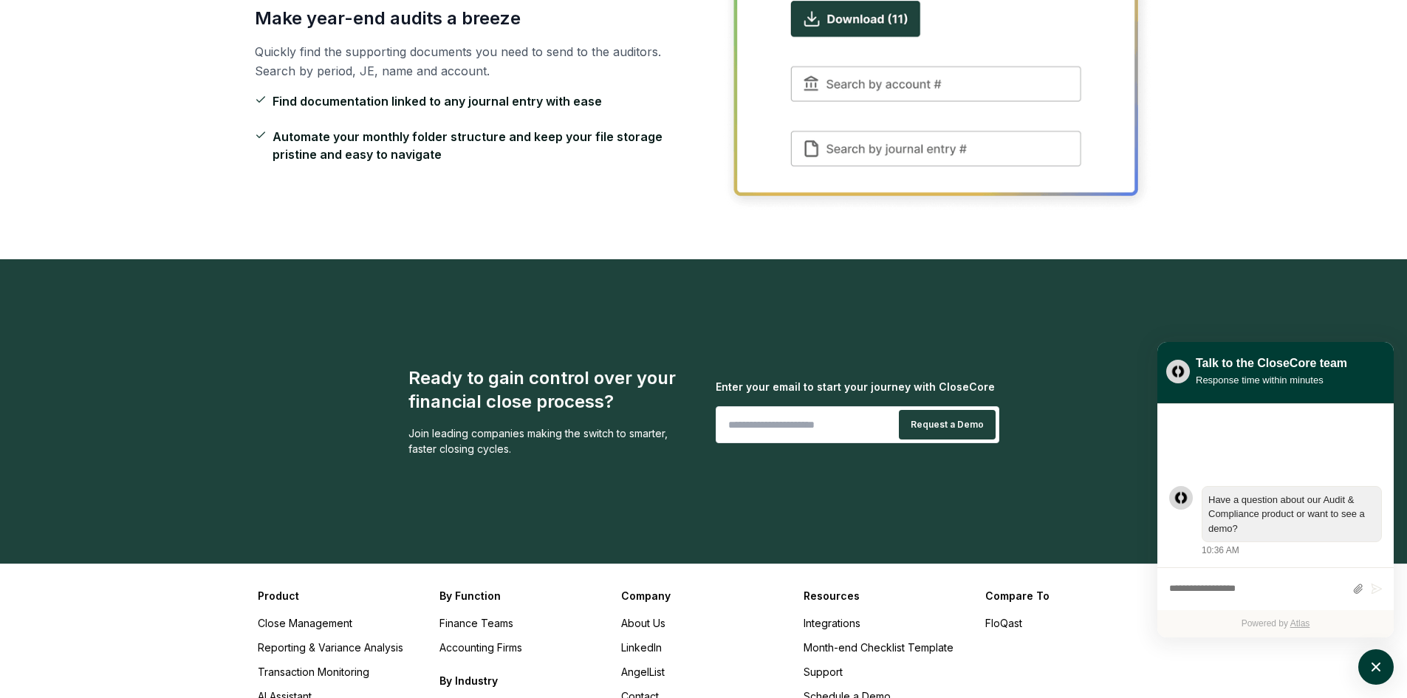
scroll to position [1602, 0]
